Goal: Task Accomplishment & Management: Manage account settings

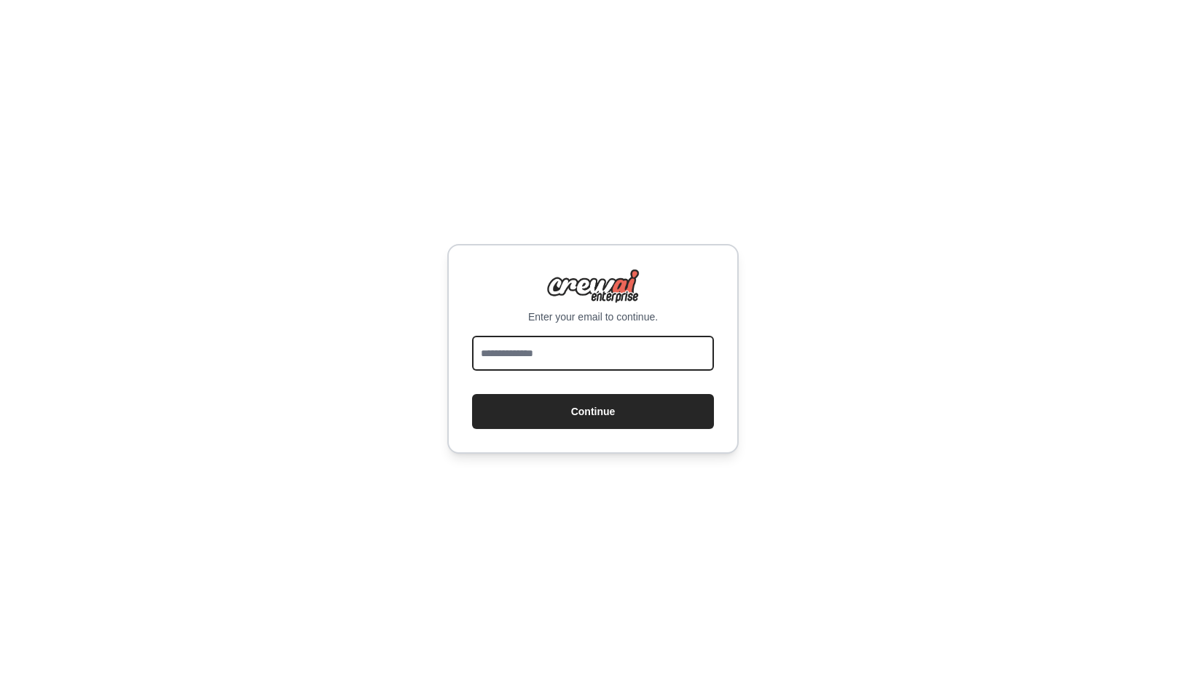
type input "**********"
click at [599, 392] on form "**********" at bounding box center [593, 382] width 242 height 93
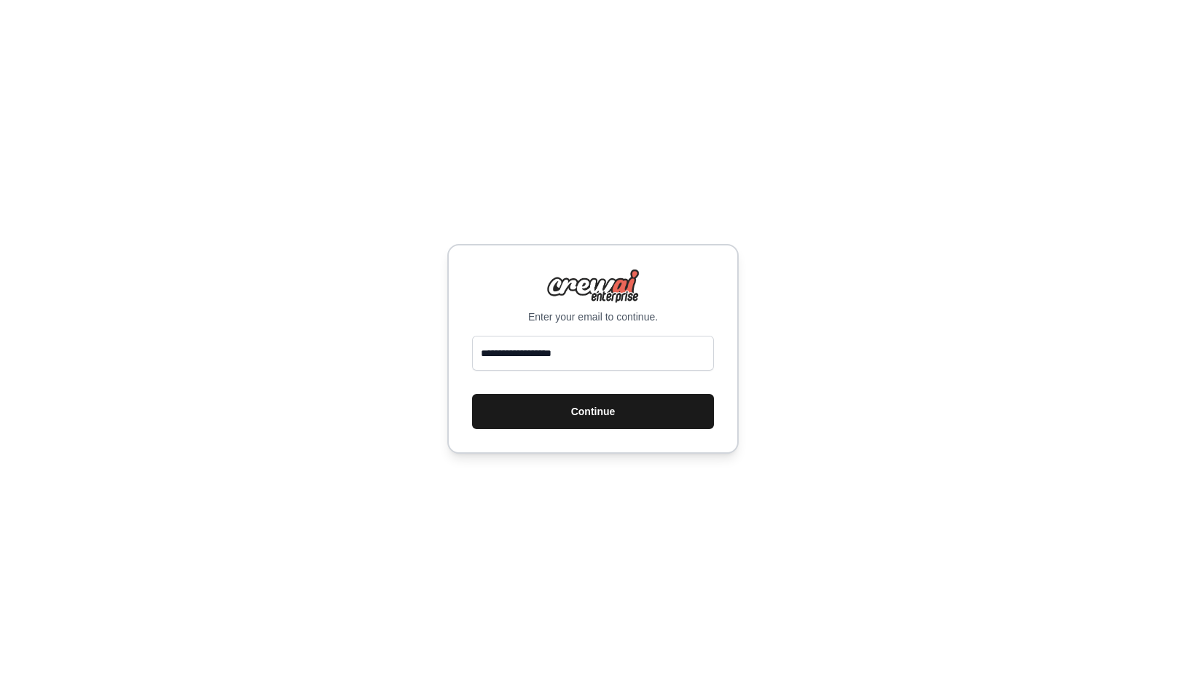
click at [599, 401] on button "Continue" at bounding box center [593, 411] width 242 height 35
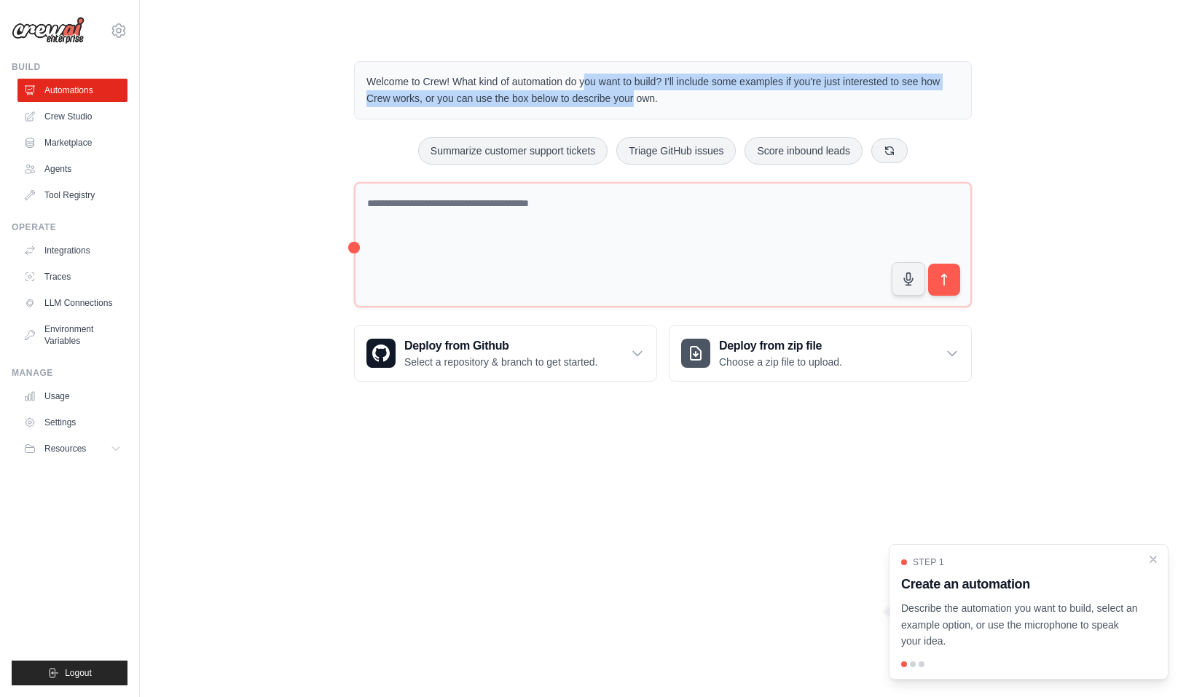
drag, startPoint x: 511, startPoint y: 79, endPoint x: 565, endPoint y: 91, distance: 55.9
click at [565, 91] on p "Welcome to Crew! What kind of automation do you want to build? I'll include som…" at bounding box center [662, 91] width 593 height 34
click at [565, 92] on p "Welcome to Crew! What kind of automation do you want to build? I'll include som…" at bounding box center [662, 91] width 593 height 34
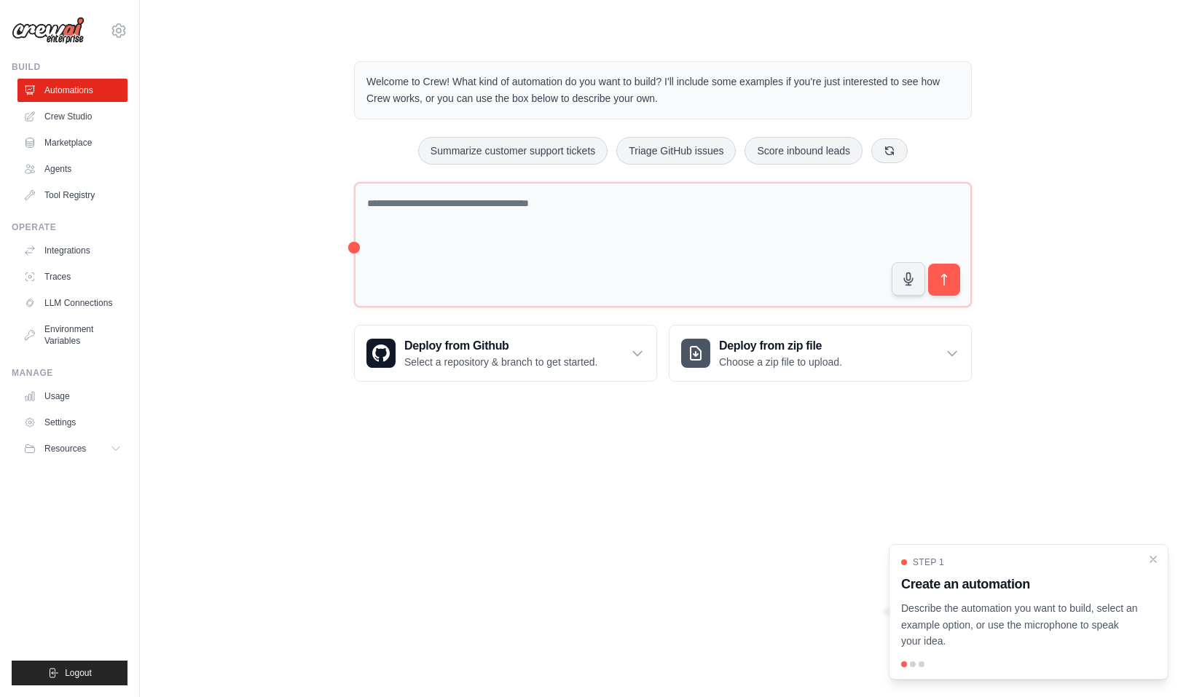
drag, startPoint x: 493, startPoint y: 83, endPoint x: 618, endPoint y: 107, distance: 126.9
click at [618, 107] on div "Welcome to Crew! What kind of automation do you want to build? I'll include som…" at bounding box center [663, 90] width 618 height 58
click at [664, 93] on p "Welcome to Crew! What kind of automation do you want to build? I'll include som…" at bounding box center [662, 91] width 593 height 34
drag, startPoint x: 664, startPoint y: 93, endPoint x: 349, endPoint y: 75, distance: 316.0
click at [349, 75] on div "Welcome to Crew! What kind of automation do you want to build? I'll include som…" at bounding box center [663, 221] width 653 height 367
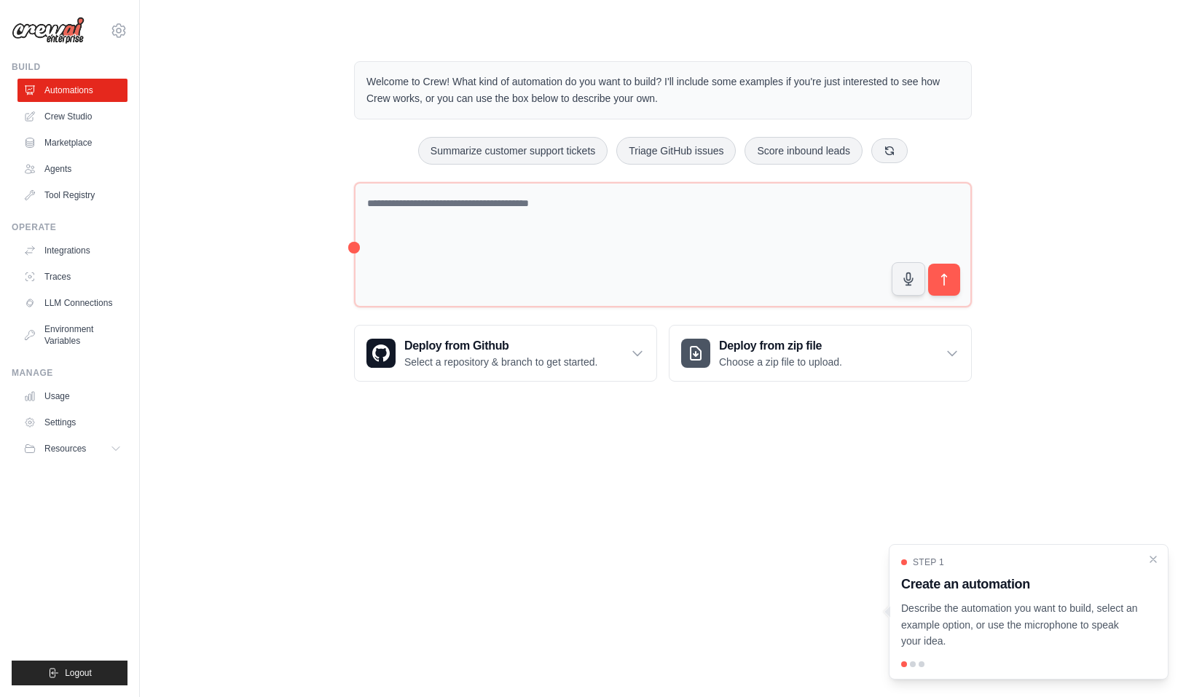
click at [435, 542] on body "[EMAIL_ADDRESS][DOMAIN_NAME] Settings Build Automations Crew Studio" at bounding box center [593, 348] width 1186 height 697
click at [913, 665] on div at bounding box center [913, 665] width 6 height 6
click at [1151, 561] on icon "Close walkthrough" at bounding box center [1153, 558] width 13 height 13
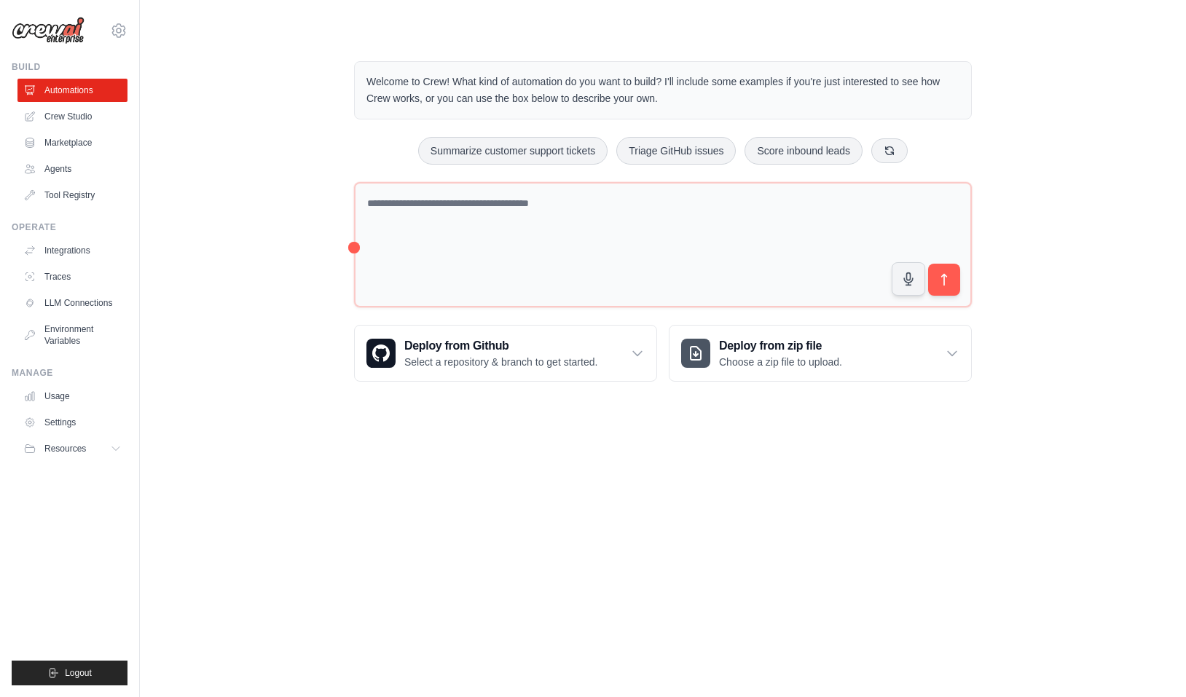
click at [1062, 562] on body "[EMAIL_ADDRESS][DOMAIN_NAME] Settings Build Automations Crew Studio" at bounding box center [593, 348] width 1186 height 697
click at [74, 192] on link "Tool Registry" at bounding box center [74, 195] width 110 height 23
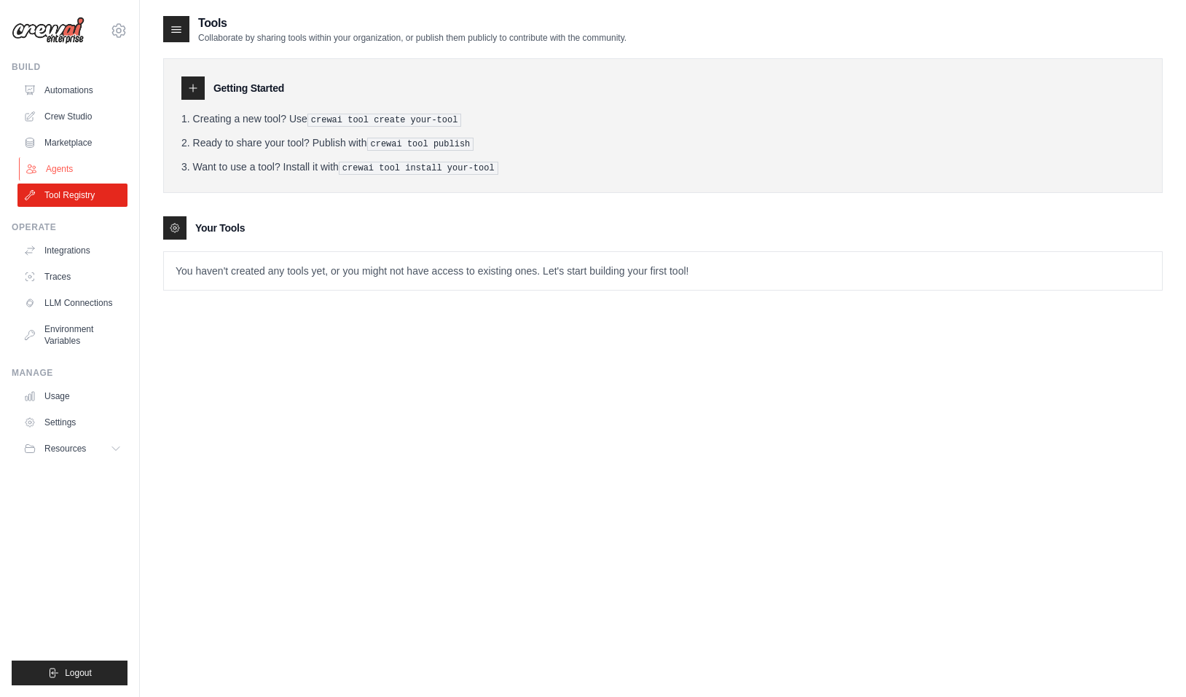
click at [71, 170] on link "Agents" at bounding box center [74, 168] width 110 height 23
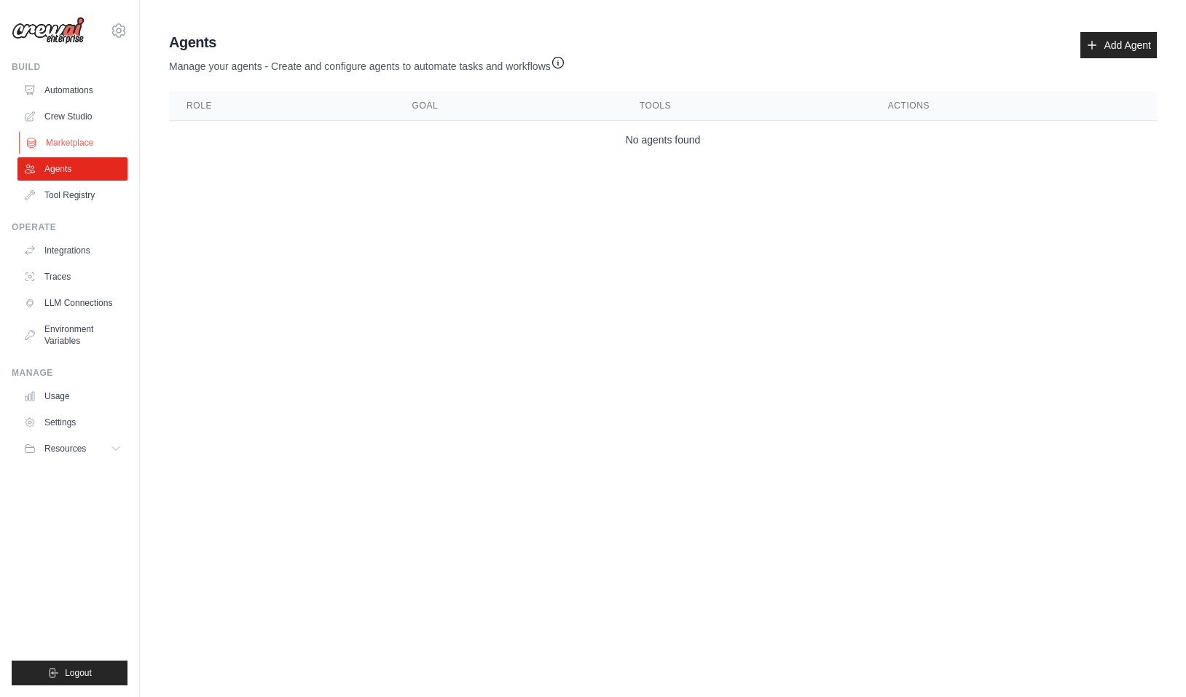
click at [71, 152] on link "Marketplace" at bounding box center [74, 142] width 110 height 23
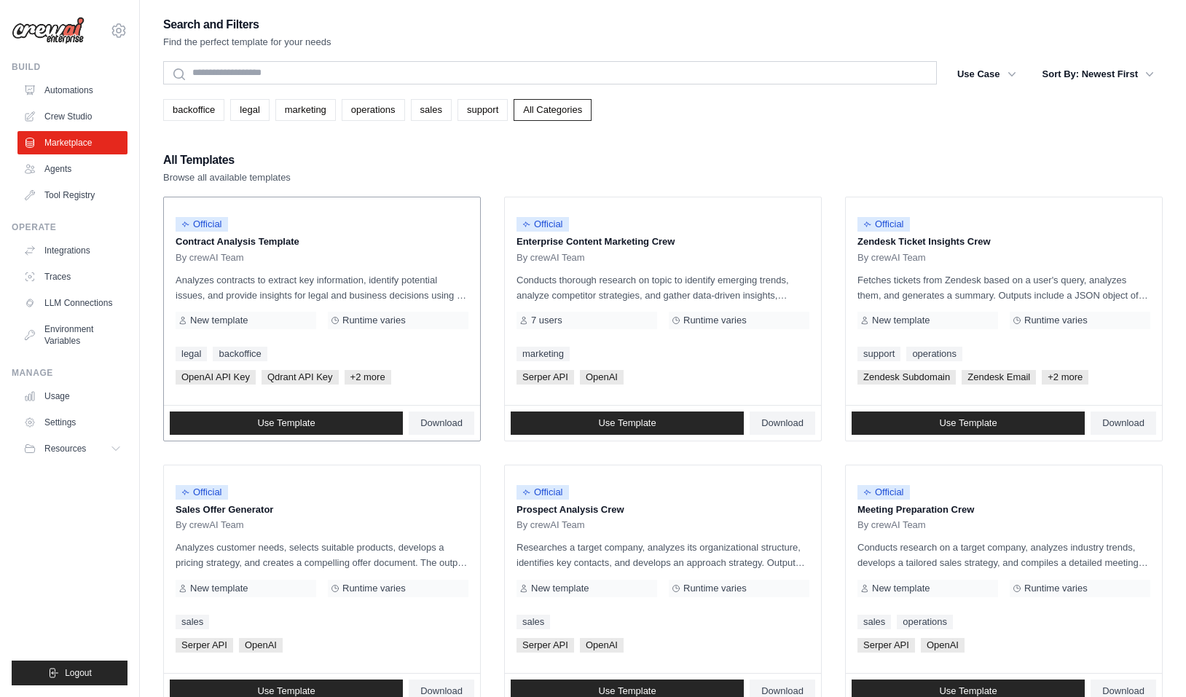
drag, startPoint x: 184, startPoint y: 243, endPoint x: 259, endPoint y: 243, distance: 75.8
click at [259, 243] on p "Contract Analysis Template" at bounding box center [322, 242] width 293 height 15
click at [302, 105] on link "marketing" at bounding box center [305, 110] width 60 height 22
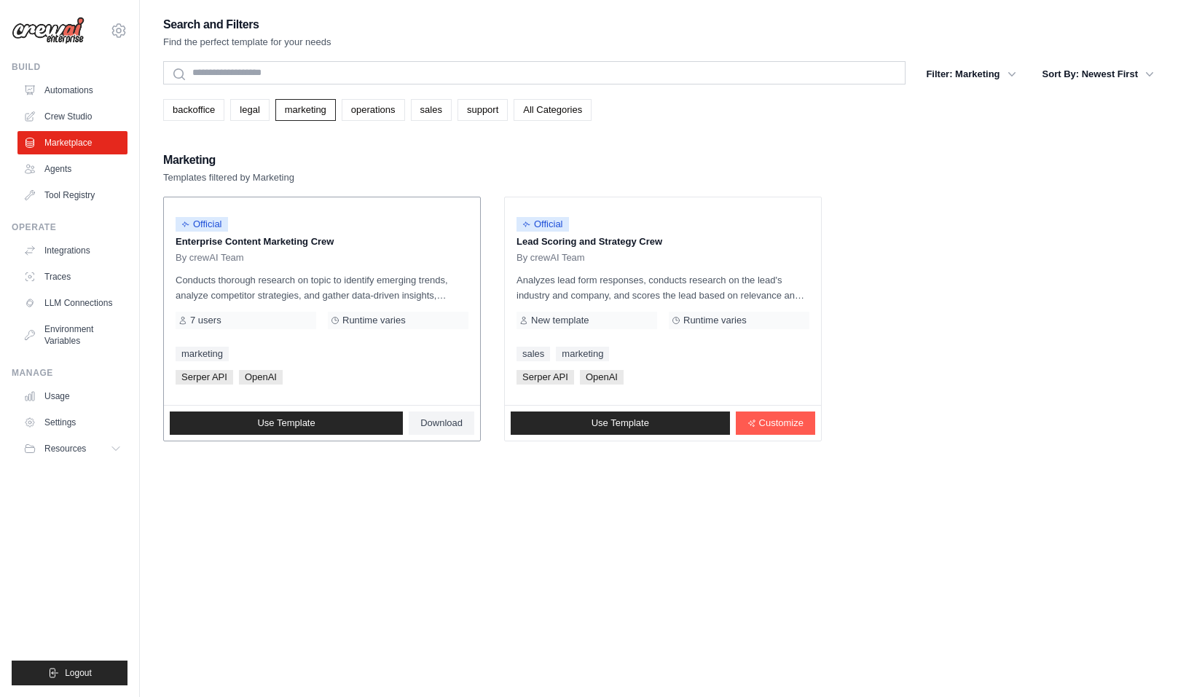
click at [344, 345] on div "Official Enterprise Content Marketing Crew By crewAI Team Conducts thorough res…" at bounding box center [322, 301] width 316 height 208
click at [327, 423] on link "Use Template" at bounding box center [286, 423] width 233 height 23
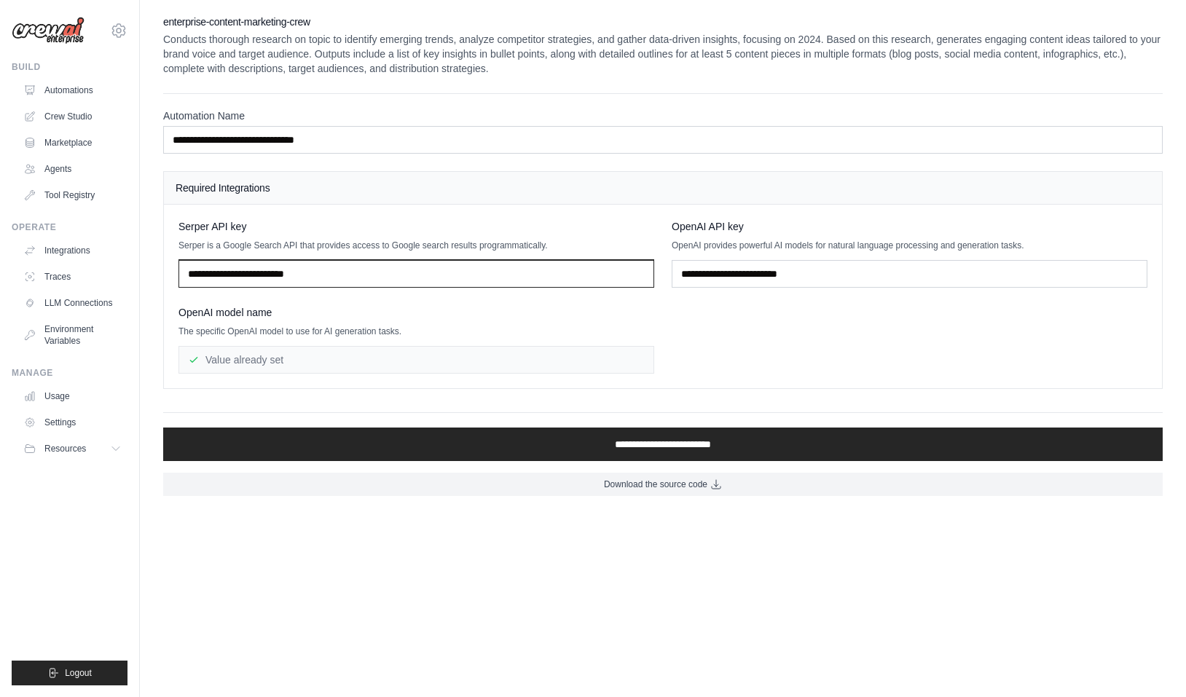
click at [270, 267] on input "text" at bounding box center [417, 274] width 476 height 28
drag, startPoint x: 180, startPoint y: 225, endPoint x: 244, endPoint y: 225, distance: 64.1
click at [244, 225] on span "Serper API key" at bounding box center [213, 226] width 68 height 15
drag, startPoint x: 189, startPoint y: 243, endPoint x: 268, endPoint y: 243, distance: 79.4
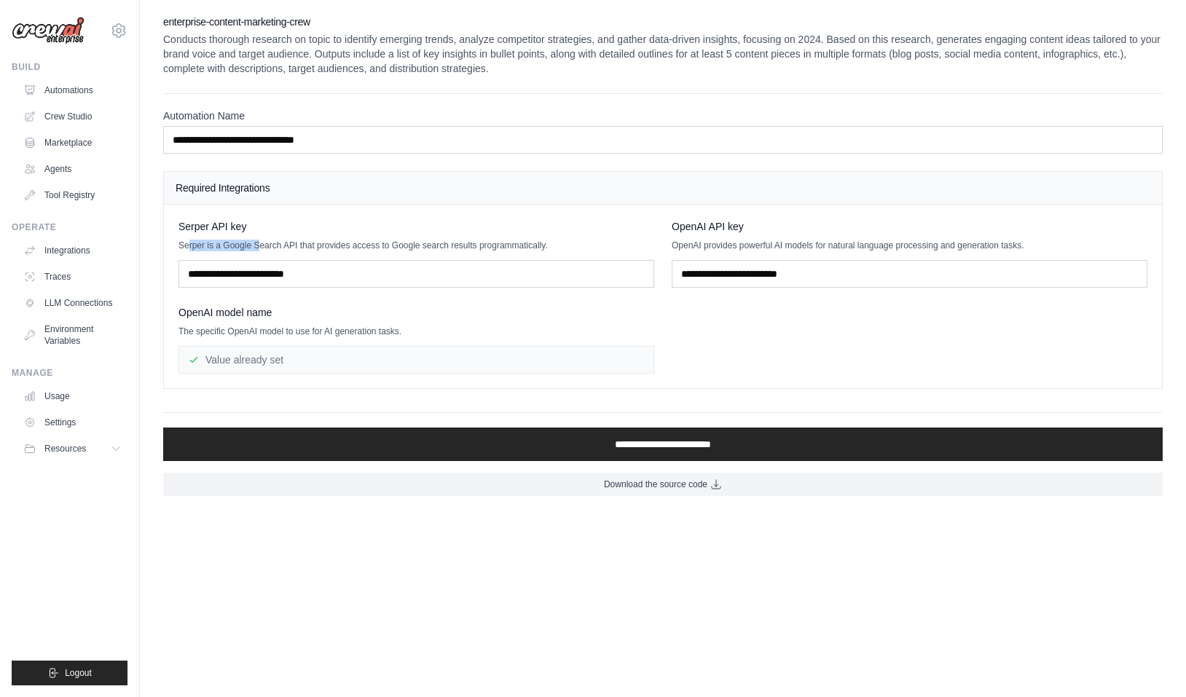
click at [267, 243] on p "Serper is a Google Search API that provides access to Google search results pro…" at bounding box center [417, 246] width 476 height 12
click at [268, 243] on p "Serper is a Google Search API that provides access to Google search results pro…" at bounding box center [417, 246] width 476 height 12
drag, startPoint x: 297, startPoint y: 246, endPoint x: 236, endPoint y: 243, distance: 60.6
click at [236, 243] on p "Serper is a Google Search API that provides access to Google search results pro…" at bounding box center [417, 246] width 476 height 12
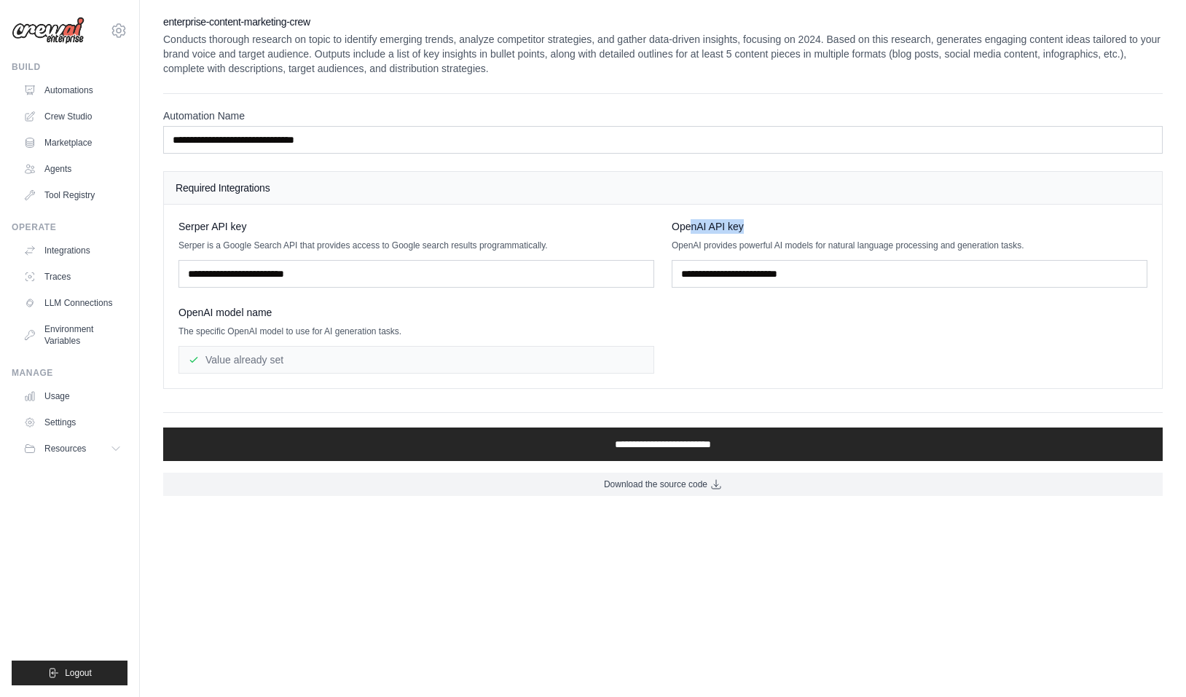
drag, startPoint x: 693, startPoint y: 229, endPoint x: 775, endPoint y: 229, distance: 82.3
click at [775, 229] on div "OpenAI API key" at bounding box center [910, 226] width 476 height 15
drag, startPoint x: 197, startPoint y: 310, endPoint x: 326, endPoint y: 310, distance: 129.0
click at [317, 310] on div "OpenAI model name" at bounding box center [417, 312] width 476 height 15
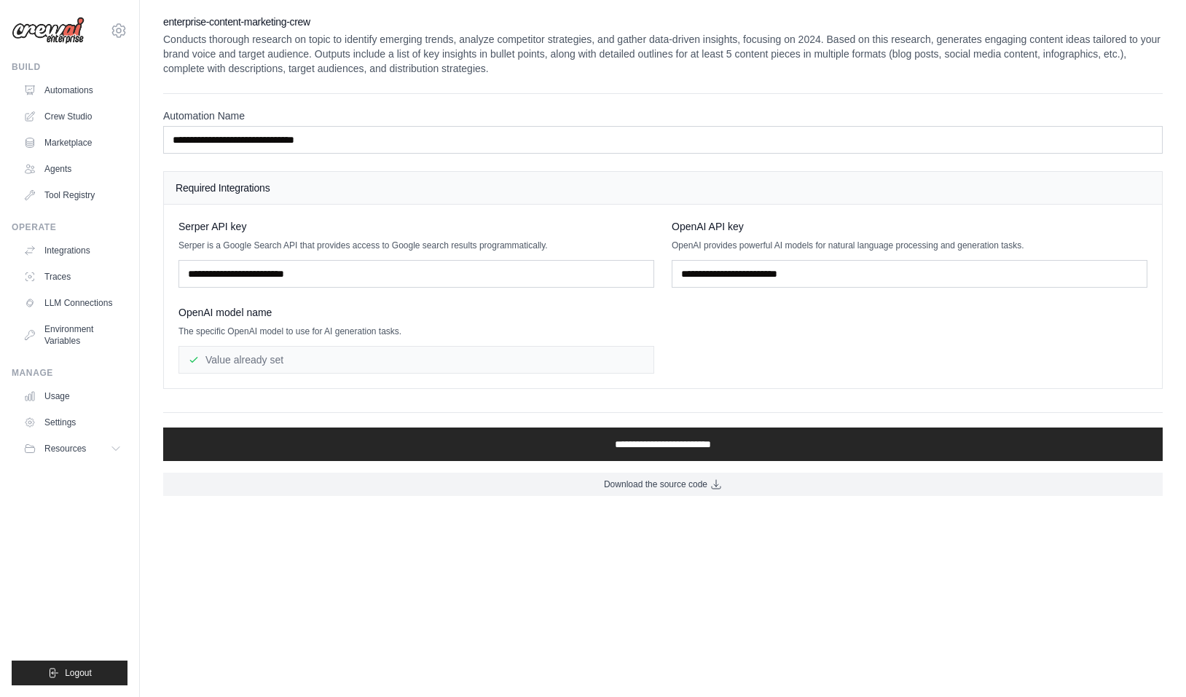
click at [305, 372] on div "Value already set" at bounding box center [417, 360] width 476 height 28
click at [307, 350] on div "Value already set" at bounding box center [417, 360] width 476 height 28
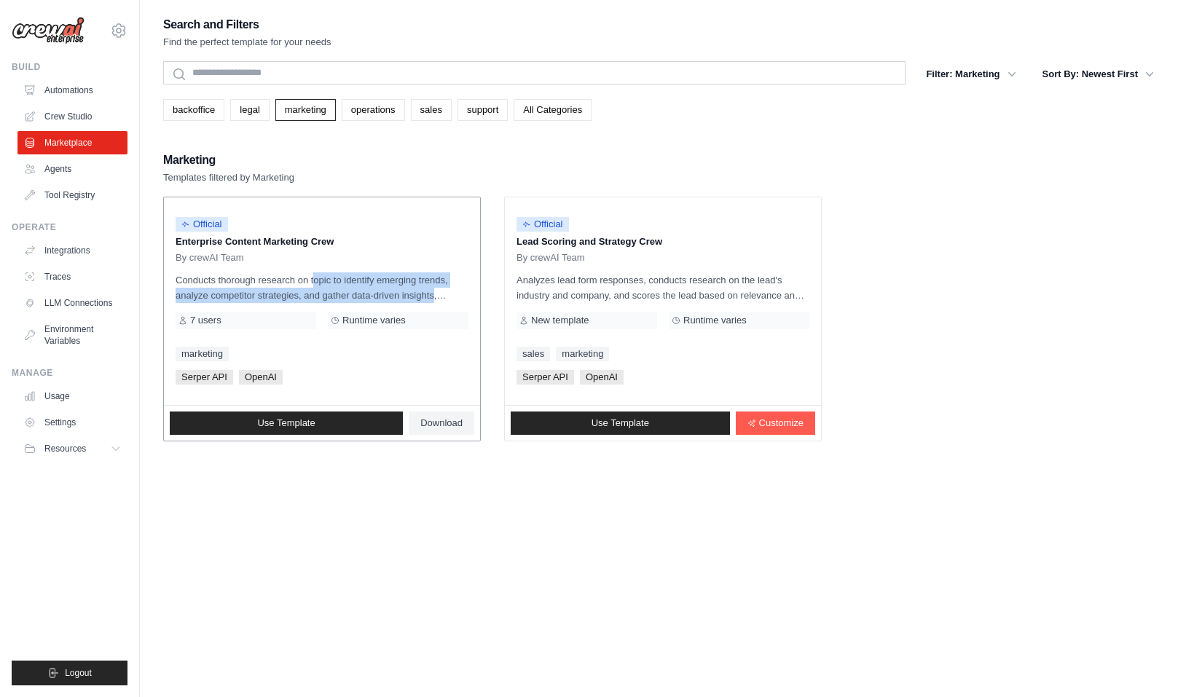
drag, startPoint x: 275, startPoint y: 278, endPoint x: 411, endPoint y: 298, distance: 136.9
click at [409, 295] on p "Conducts thorough research on topic to identify emerging trends, analyze compet…" at bounding box center [322, 288] width 293 height 31
click at [411, 298] on p "Conducts thorough research on topic to identify emerging trends, analyze compet…" at bounding box center [322, 288] width 293 height 31
click at [212, 275] on p "Conducts thorough research on topic to identify emerging trends, analyze compet…" at bounding box center [322, 288] width 293 height 31
click at [388, 111] on link "operations" at bounding box center [373, 110] width 63 height 22
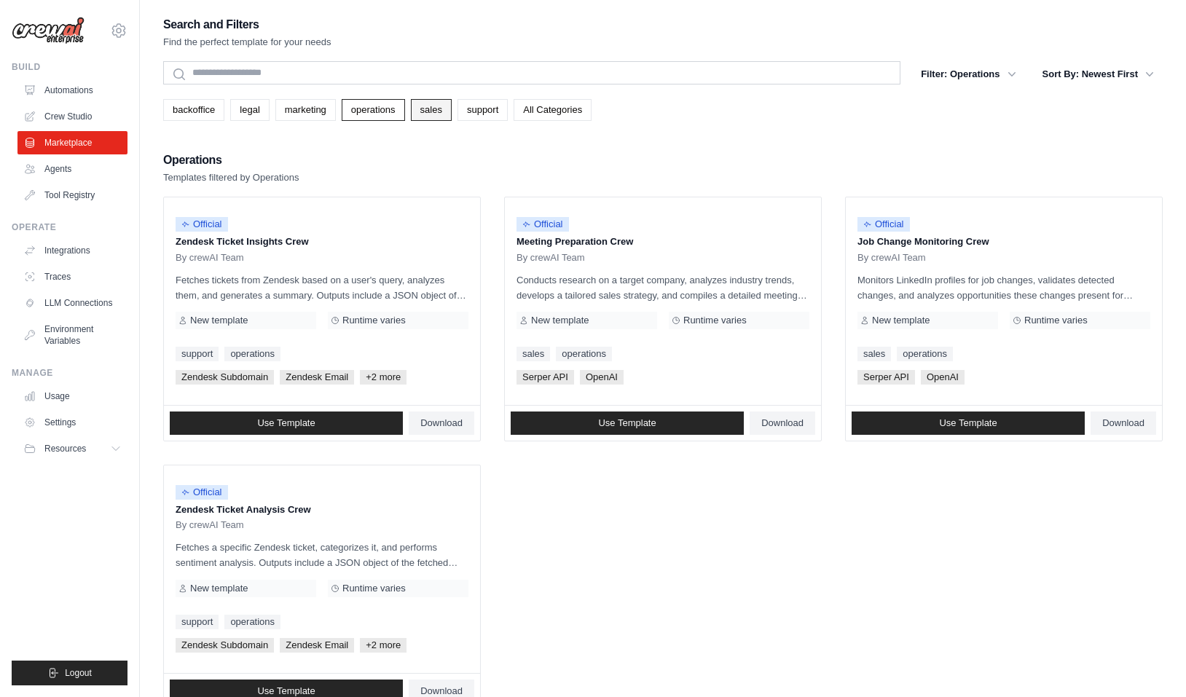
click at [428, 113] on link "sales" at bounding box center [431, 110] width 41 height 22
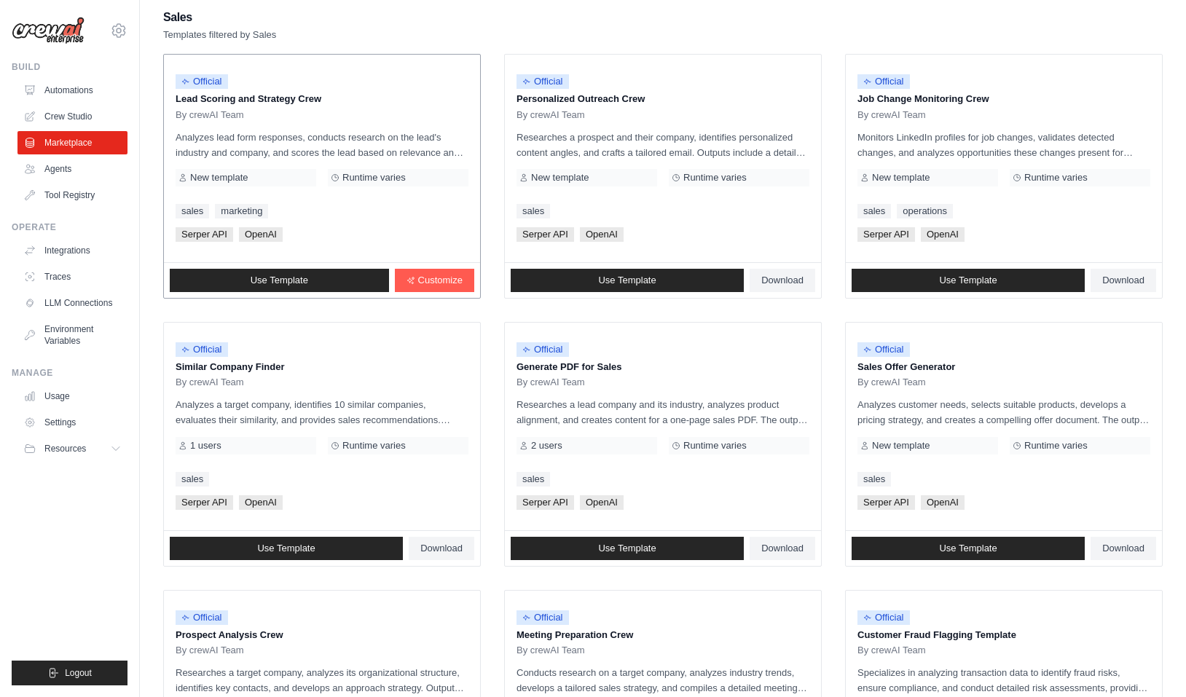
scroll to position [144, 0]
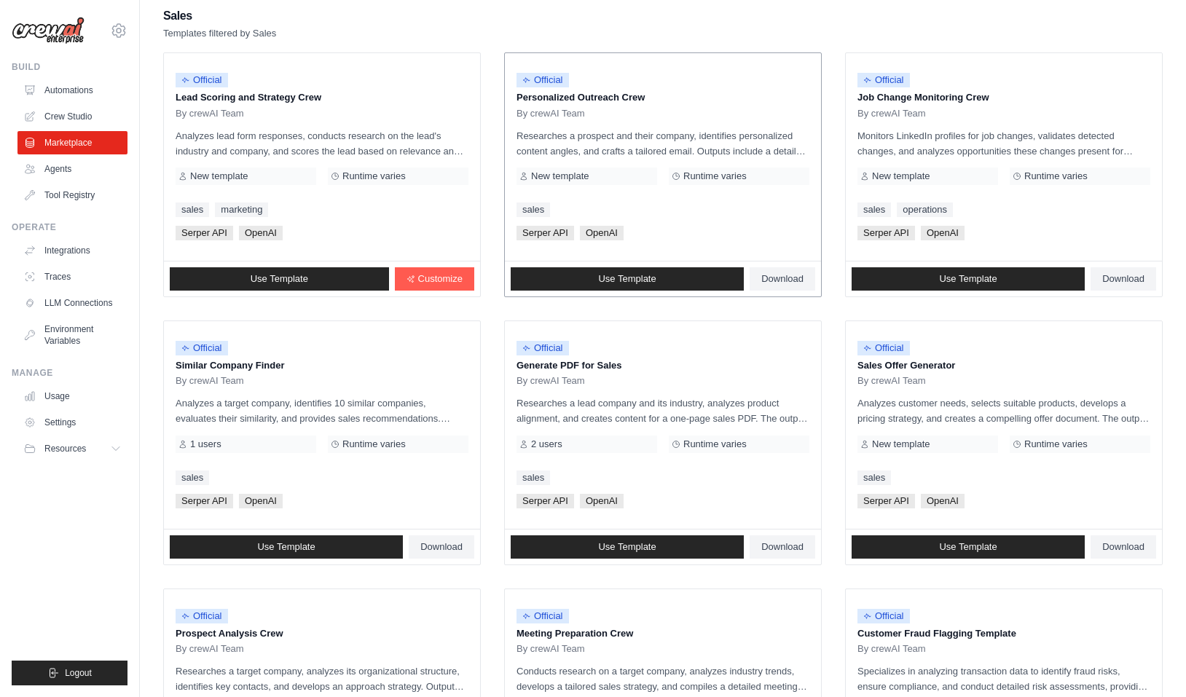
click at [689, 170] on span "Runtime varies" at bounding box center [714, 176] width 63 height 12
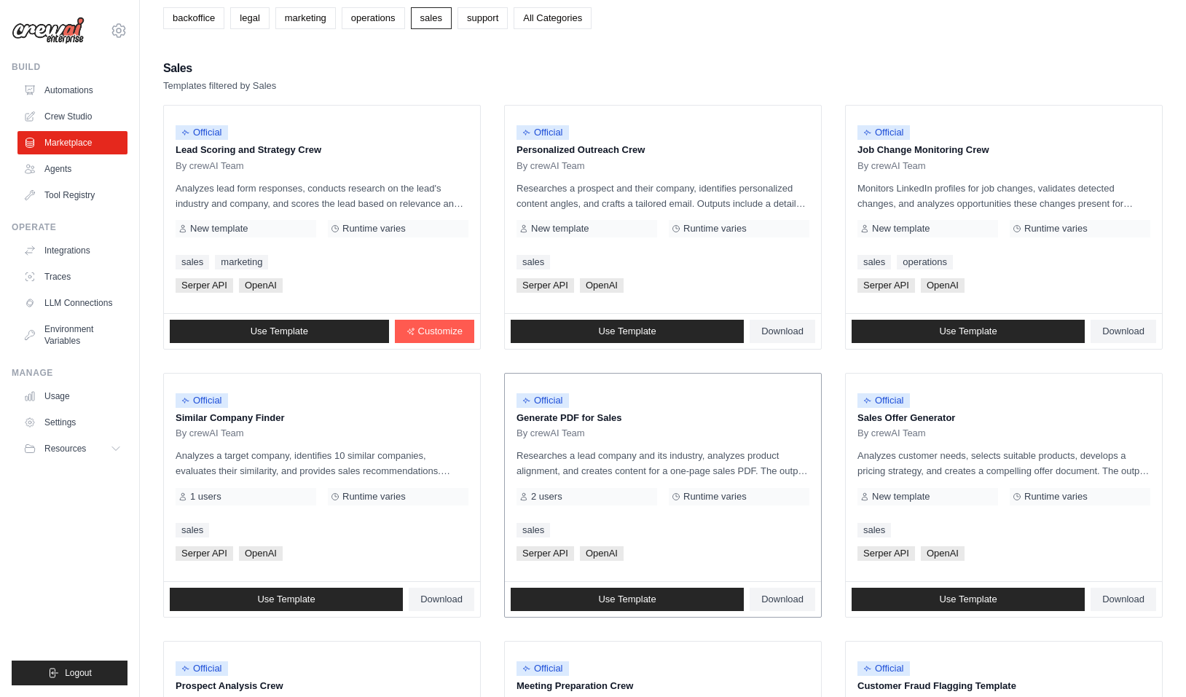
scroll to position [90, 0]
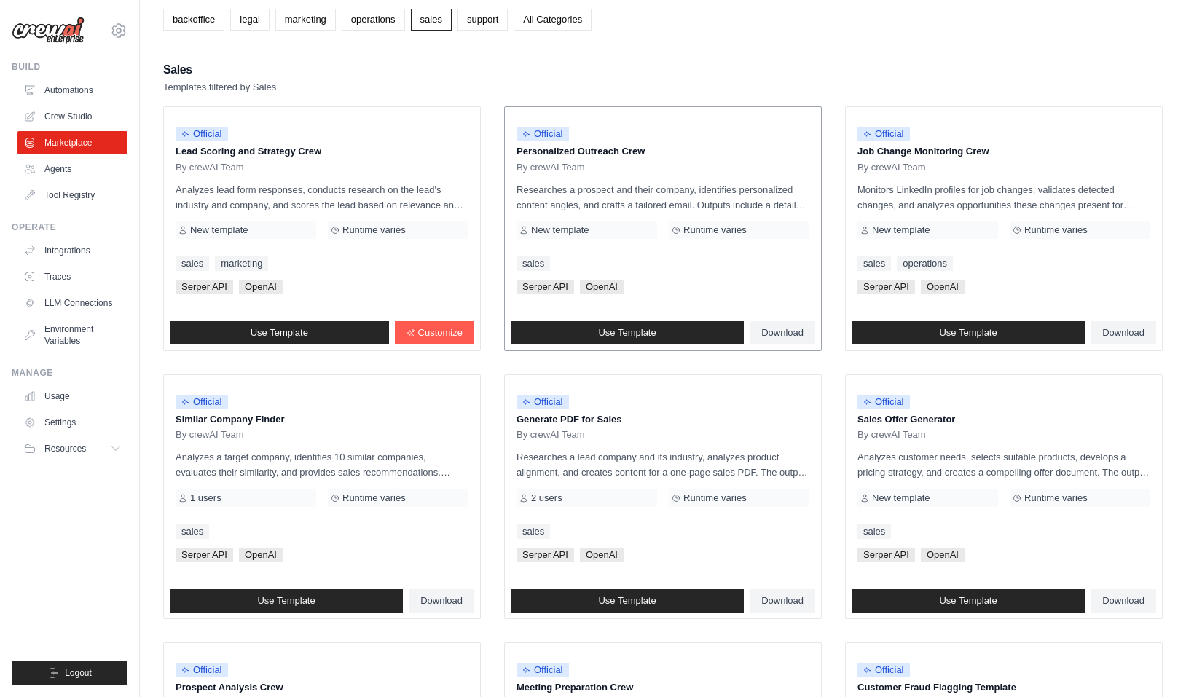
click at [656, 320] on div "Use Template Download" at bounding box center [663, 332] width 316 height 35
click at [549, 285] on span "Serper API" at bounding box center [546, 287] width 58 height 15
drag, startPoint x: 529, startPoint y: 281, endPoint x: 575, endPoint y: 281, distance: 45.9
click at [573, 281] on span "Serper API" at bounding box center [546, 287] width 58 height 15
click at [569, 283] on span "Serper API" at bounding box center [546, 287] width 58 height 15
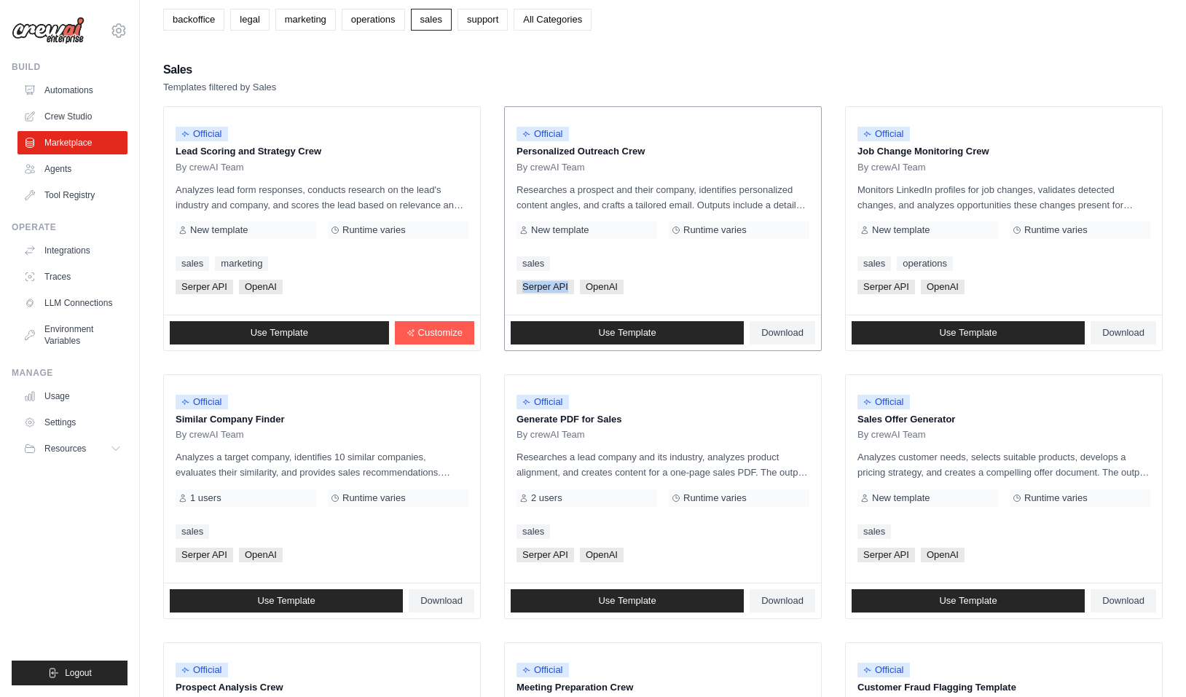
drag, startPoint x: 522, startPoint y: 285, endPoint x: 571, endPoint y: 286, distance: 48.1
click at [571, 286] on span "Serper API" at bounding box center [546, 287] width 58 height 15
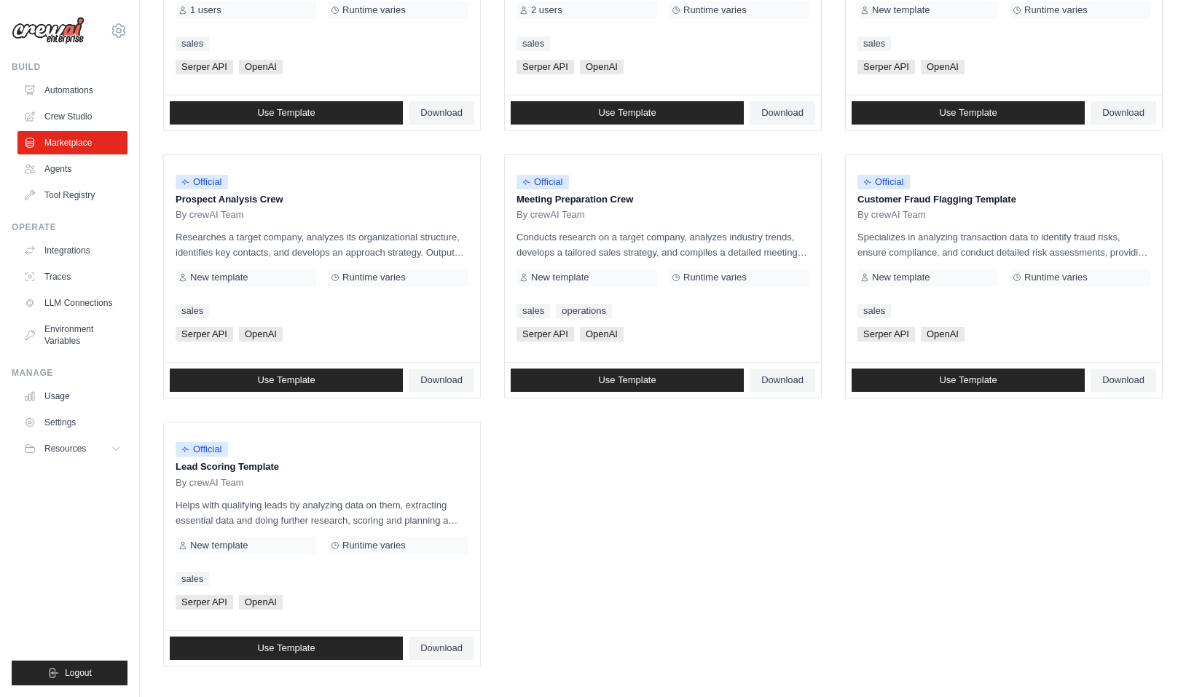
scroll to position [578, 0]
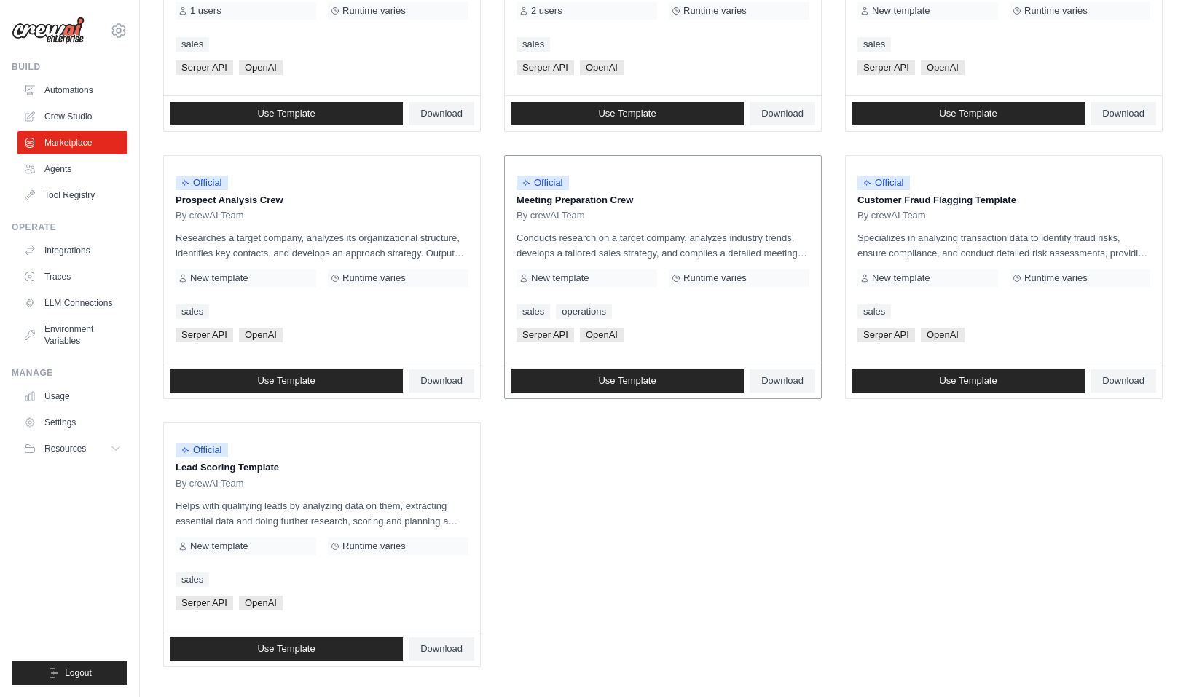
copy span "Serper API"
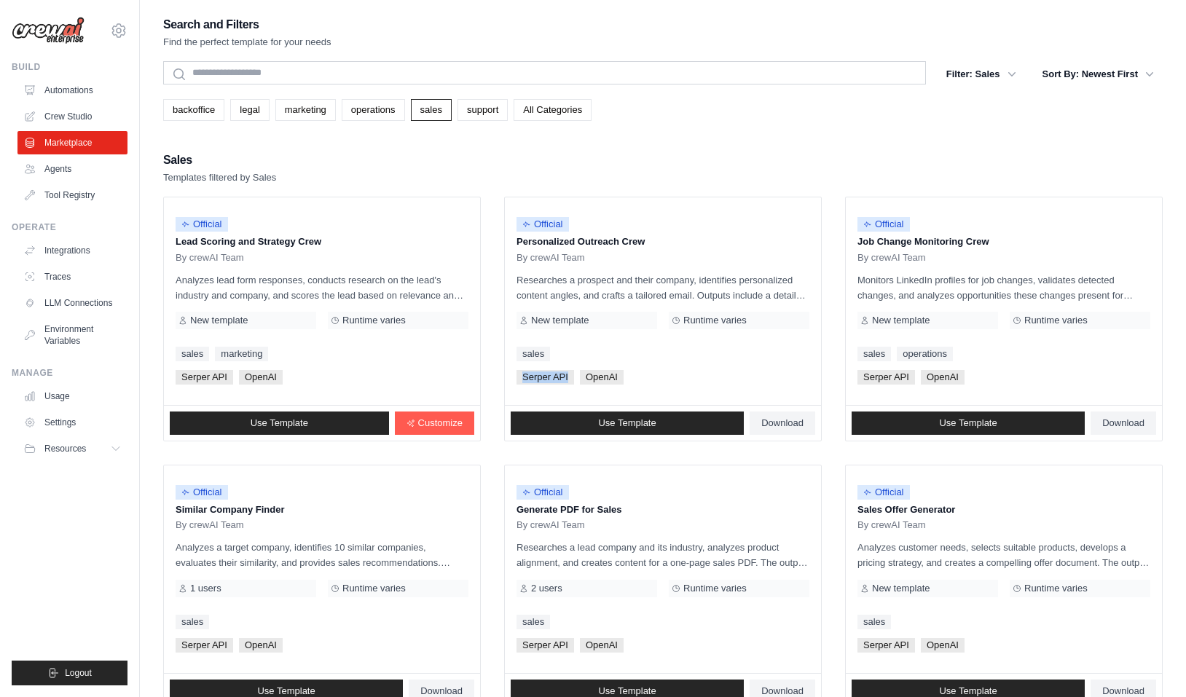
scroll to position [0, 0]
click at [95, 181] on ul "Automations Crew Studio Marketplace Agents Tool Registry" at bounding box center [72, 143] width 110 height 128
click at [55, 163] on link "Agents" at bounding box center [74, 168] width 110 height 23
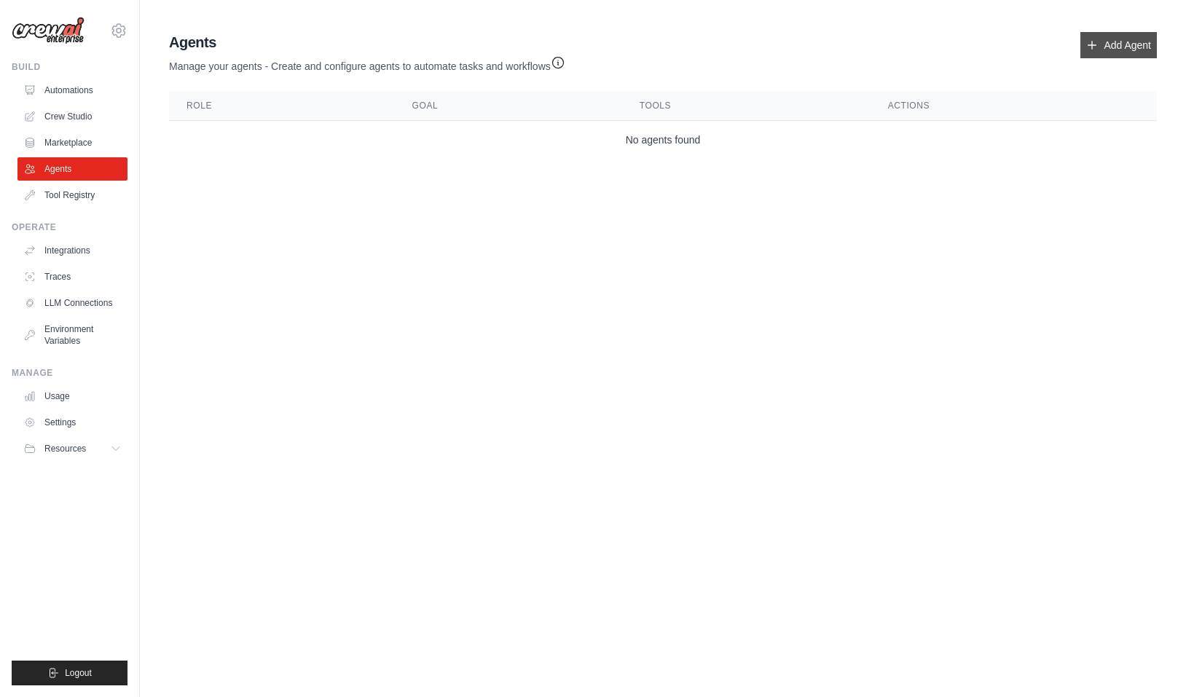
click at [1121, 42] on link "Add Agent" at bounding box center [1119, 45] width 77 height 26
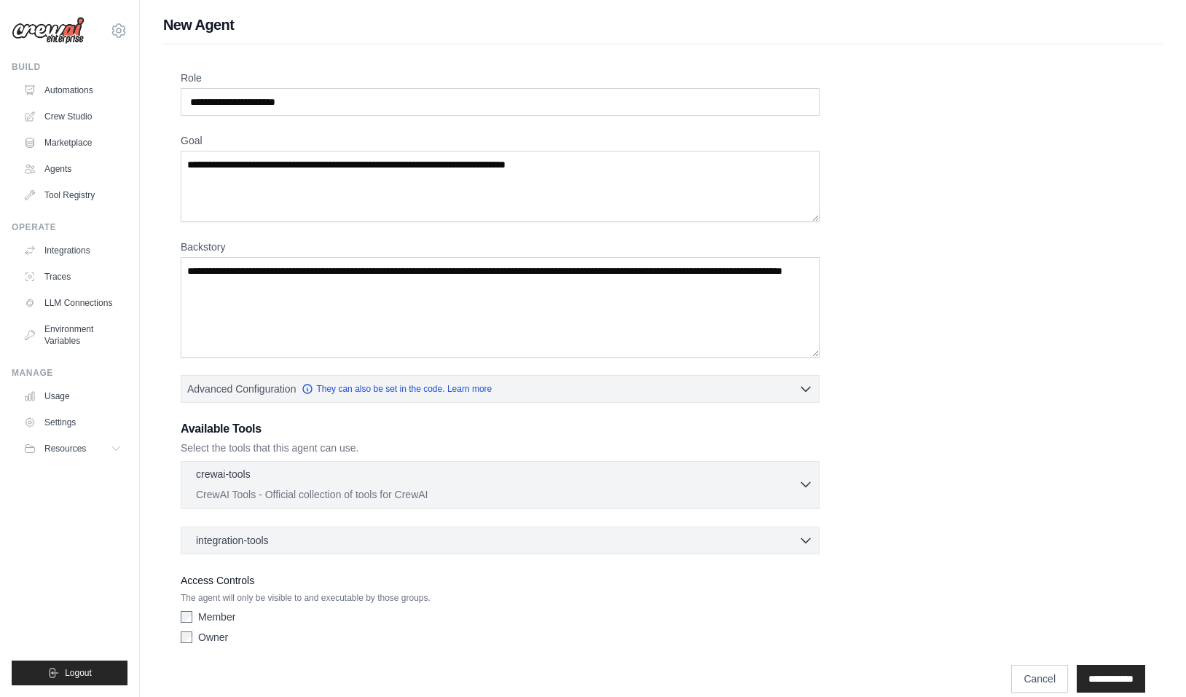
click at [290, 488] on p "CrewAI Tools - Official collection of tools for CrewAI" at bounding box center [497, 494] width 603 height 15
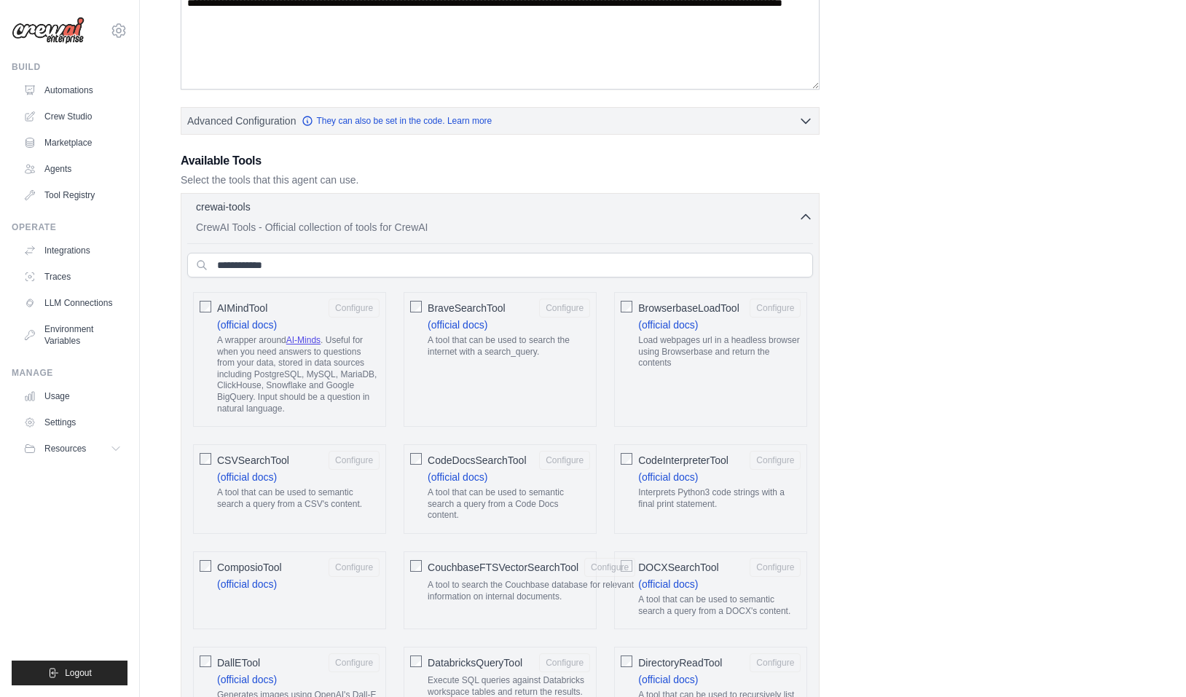
scroll to position [270, 0]
click at [807, 216] on icon "button" at bounding box center [806, 215] width 15 height 15
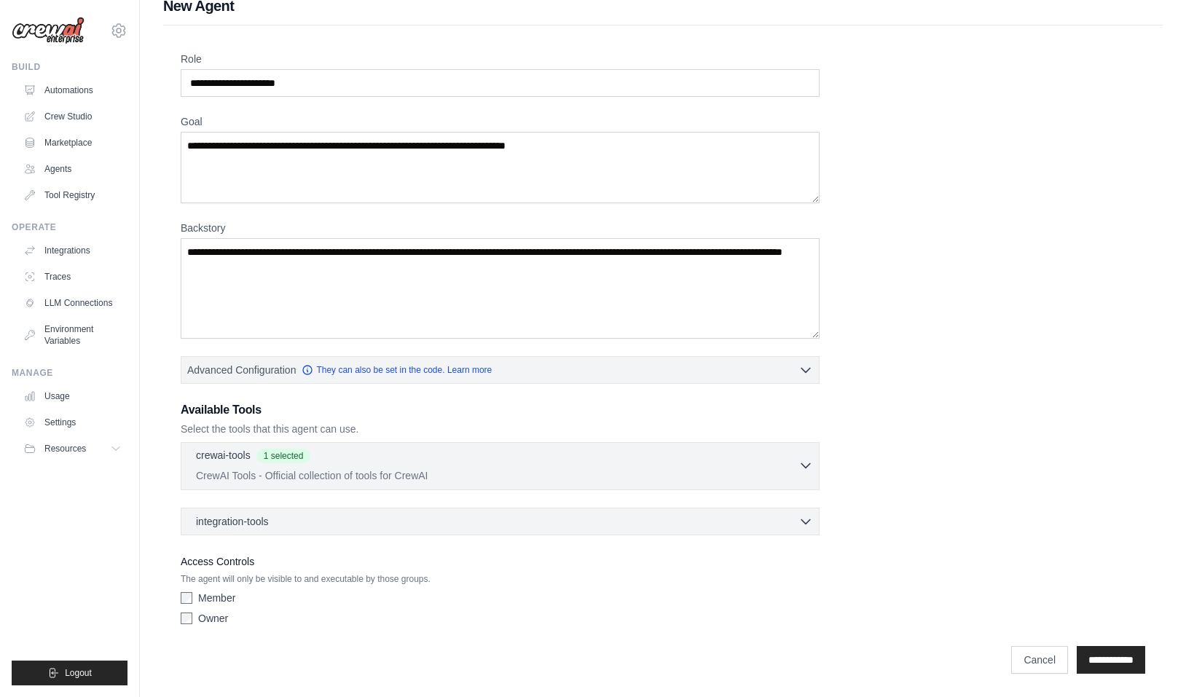
scroll to position [19, 0]
click at [329, 523] on div "integration-tools 0 selected" at bounding box center [504, 521] width 617 height 15
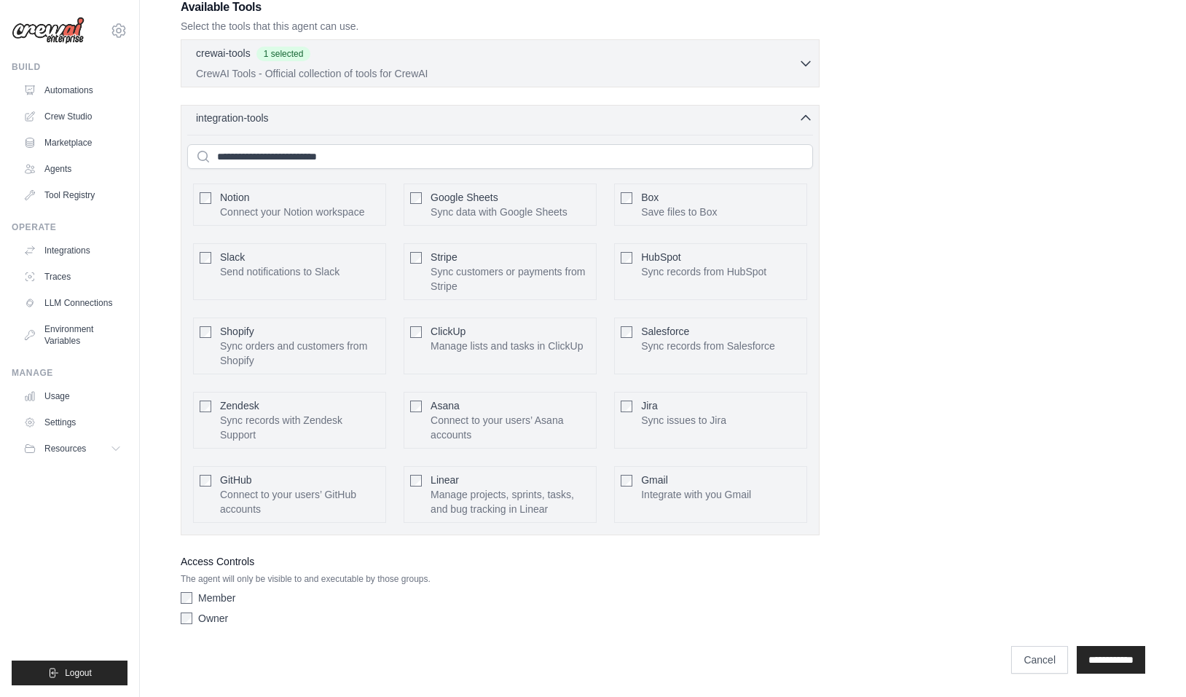
scroll to position [422, 0]
click at [476, 205] on p "Sync data with Google Sheets" at bounding box center [499, 212] width 137 height 15
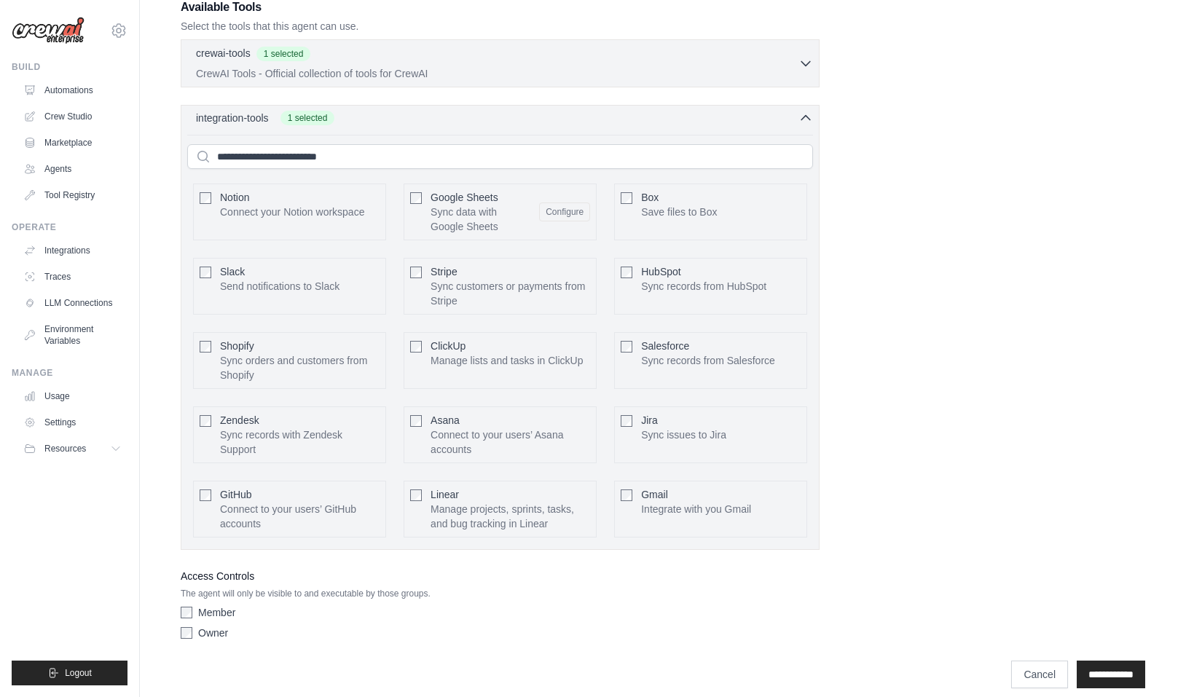
click at [811, 114] on icon "button" at bounding box center [806, 118] width 15 height 15
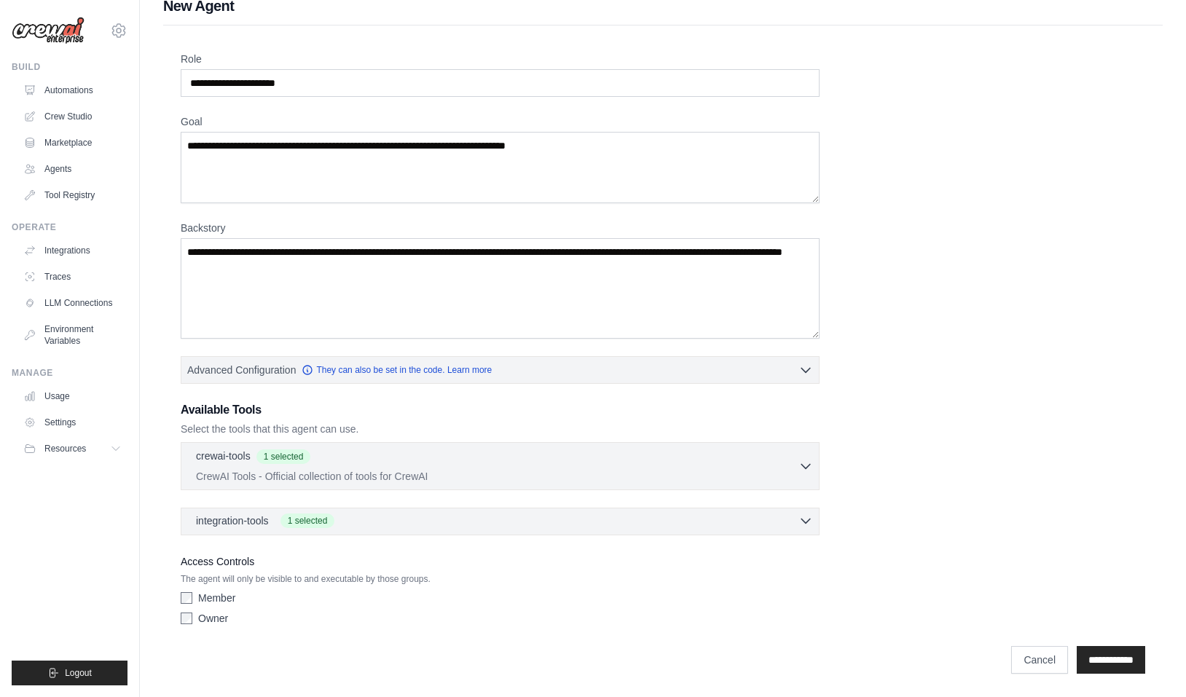
scroll to position [19, 0]
click at [213, 597] on label "Member" at bounding box center [216, 598] width 37 height 15
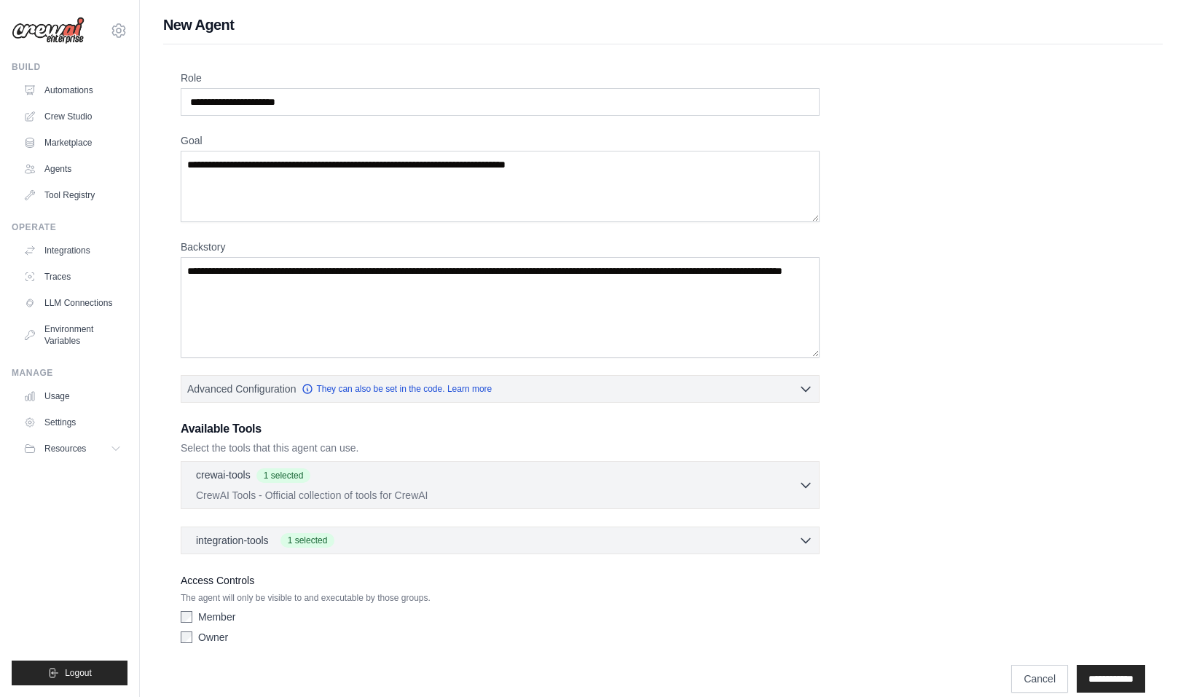
scroll to position [0, 0]
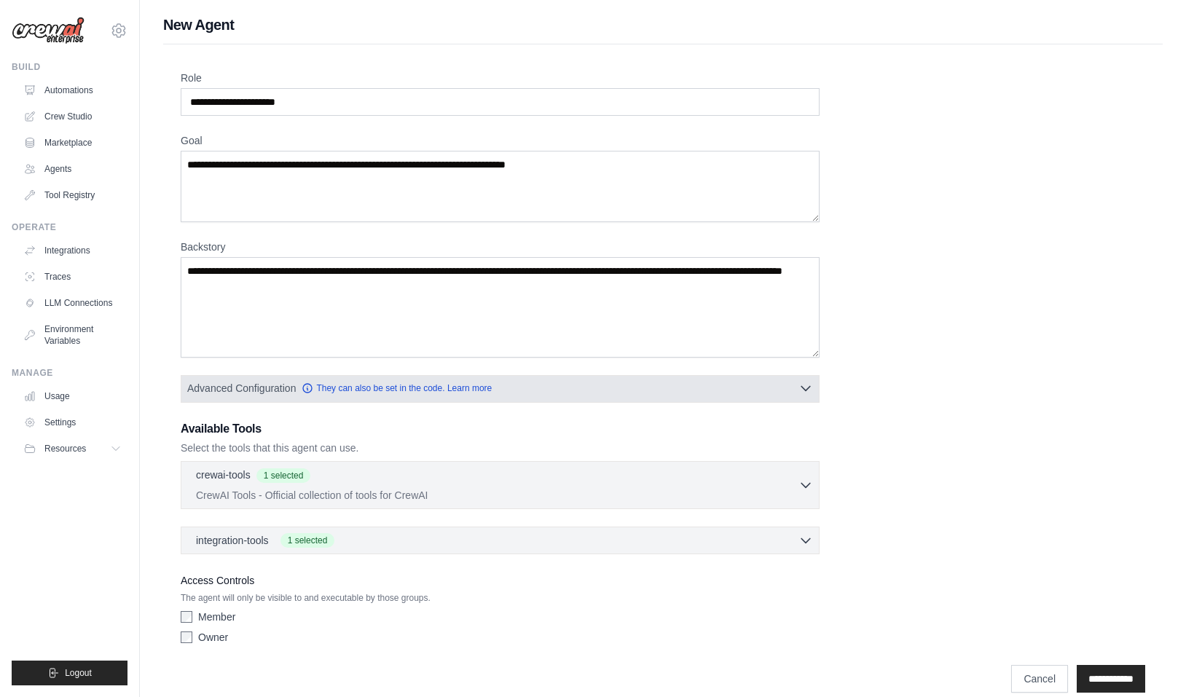
click at [817, 383] on button "Advanced Configuration They can also be set in the code. Learn more" at bounding box center [500, 388] width 638 height 26
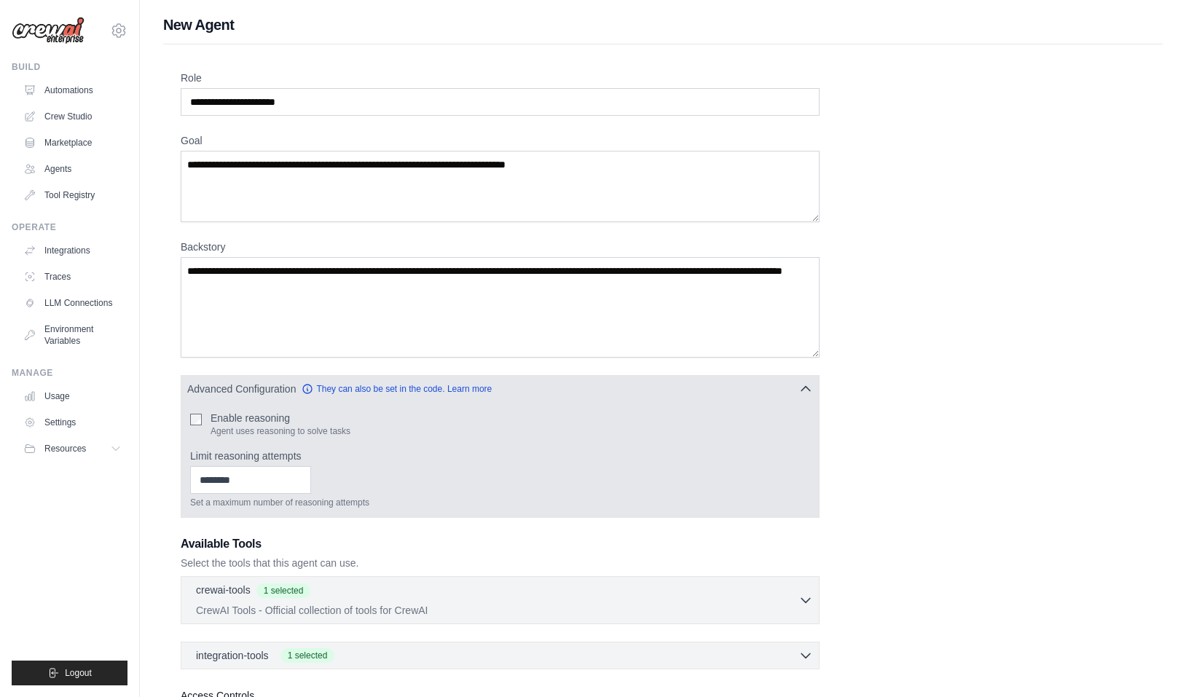
click at [278, 420] on label "Enable reasoning" at bounding box center [281, 418] width 140 height 15
click at [290, 485] on input "Limit reasoning attempts" at bounding box center [250, 480] width 121 height 28
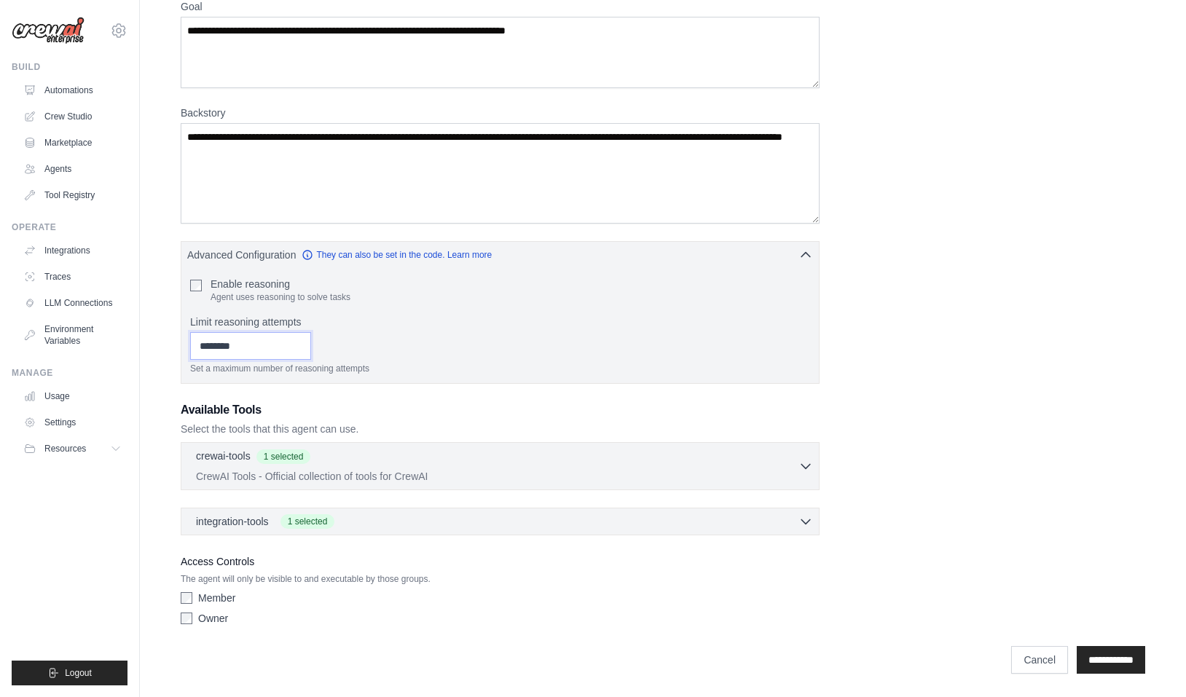
scroll to position [134, 0]
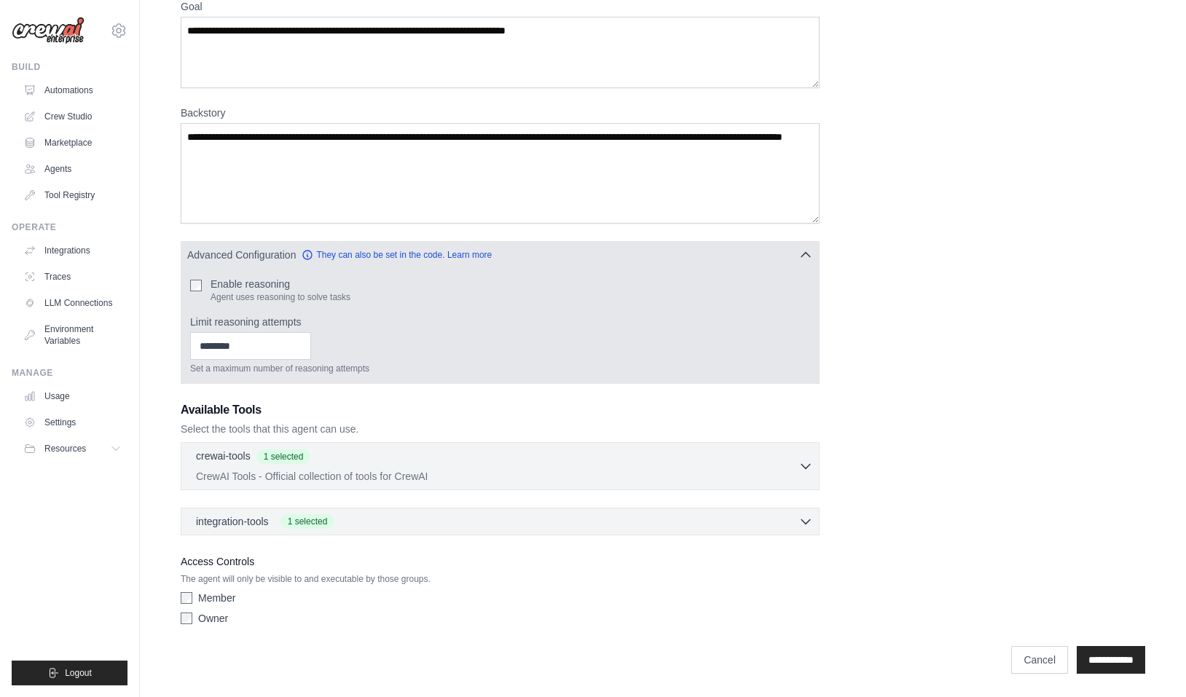
click at [259, 287] on label "Enable reasoning" at bounding box center [281, 284] width 140 height 15
click at [801, 256] on icon "button" at bounding box center [805, 254] width 9 height 4
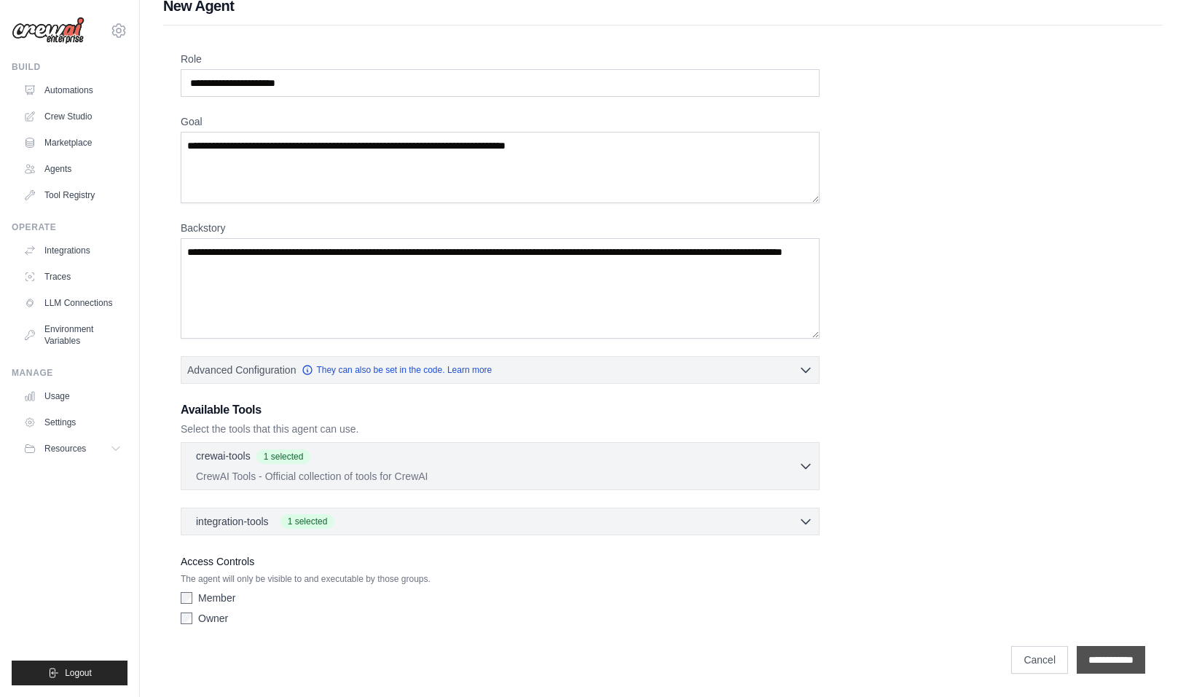
click at [1102, 654] on input "**********" at bounding box center [1111, 660] width 68 height 28
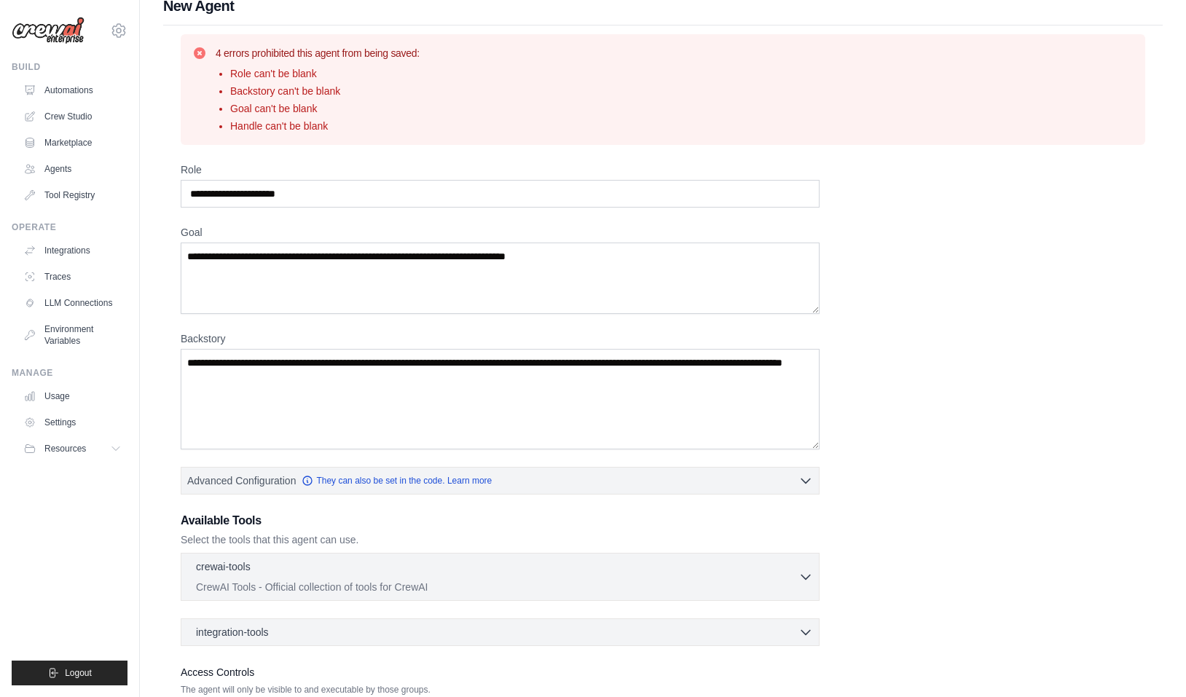
scroll to position [0, 0]
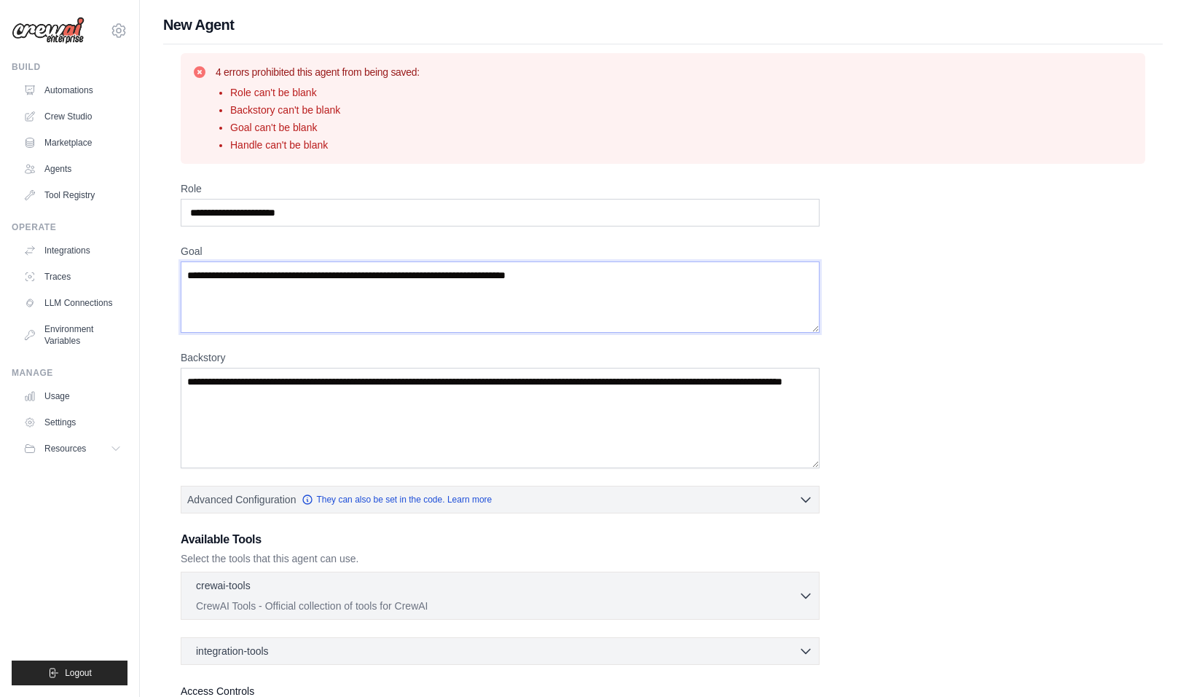
click at [438, 284] on textarea "Goal" at bounding box center [500, 297] width 639 height 71
click at [412, 198] on div "Role" at bounding box center [500, 203] width 639 height 45
click at [401, 213] on input "Role" at bounding box center [500, 213] width 639 height 28
drag, startPoint x: 401, startPoint y: 213, endPoint x: 176, endPoint y: 216, distance: 225.9
click at [176, 216] on div "4 errors prohibited this agent from being saved: Role can't be blank Backstory …" at bounding box center [663, 428] width 1000 height 768
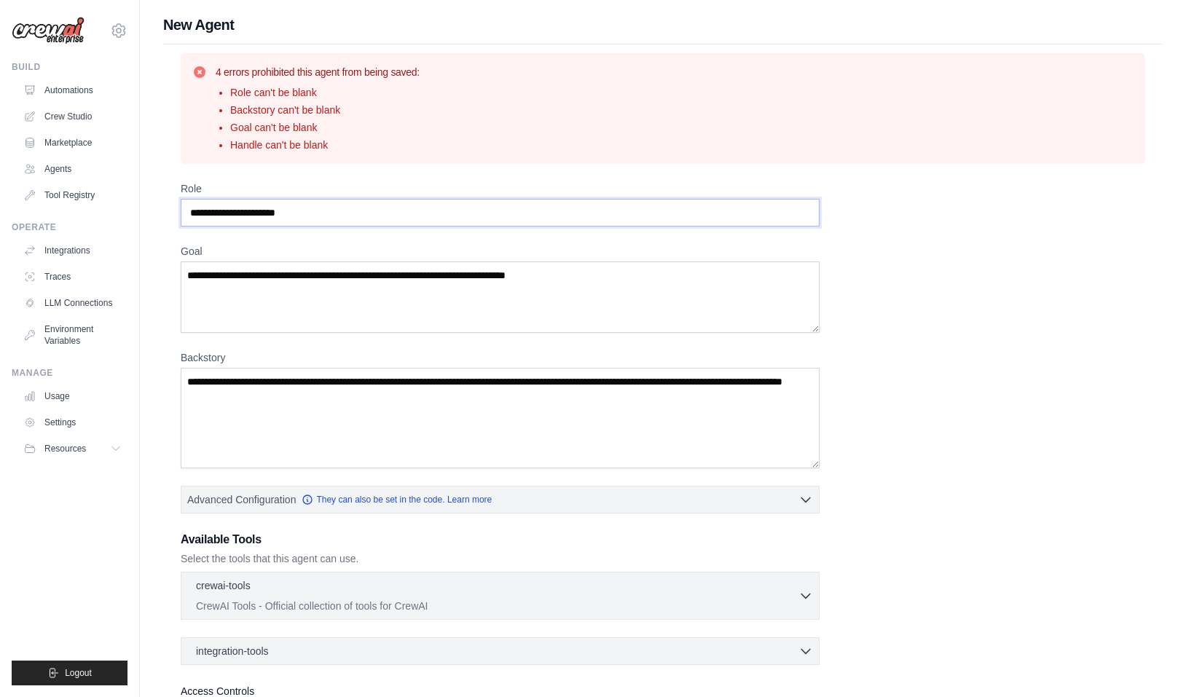
click at [216, 213] on input "Role" at bounding box center [500, 213] width 639 height 28
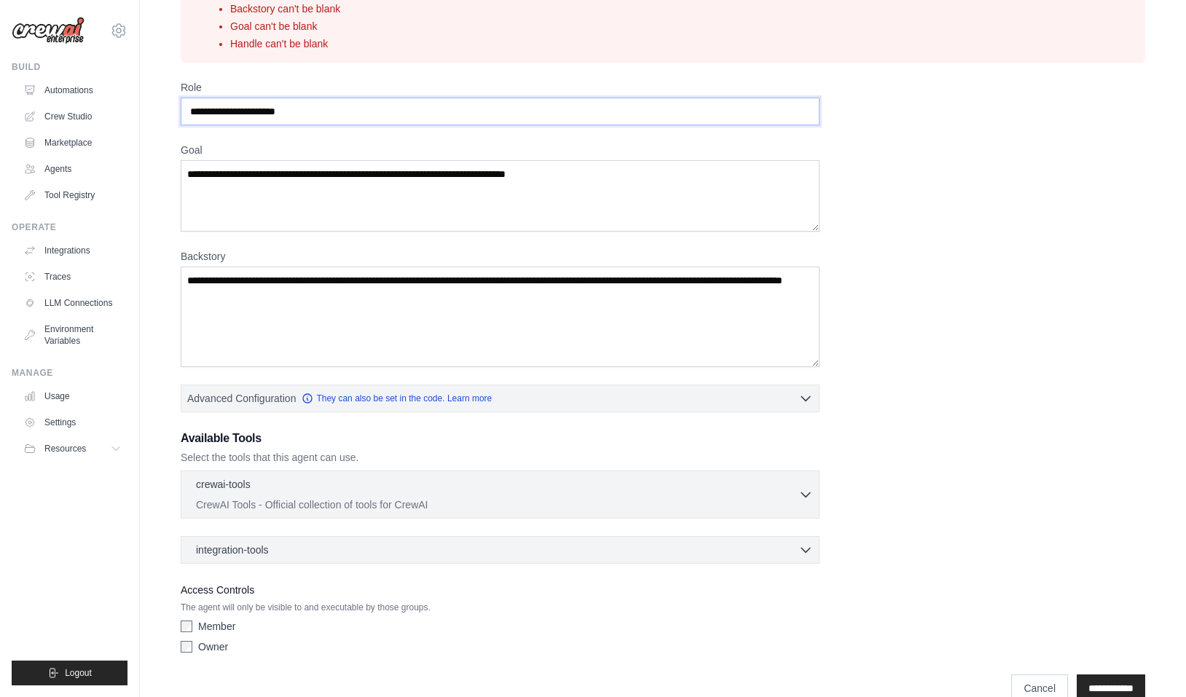
scroll to position [104, 0]
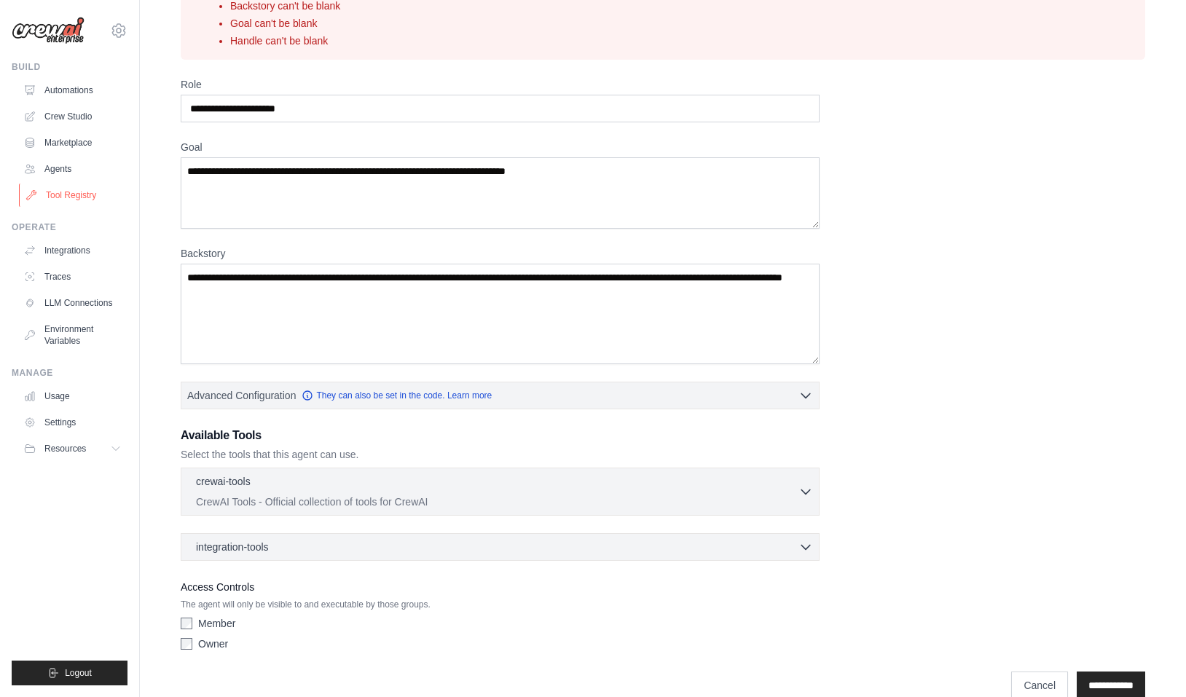
click at [68, 189] on link "Tool Registry" at bounding box center [74, 195] width 110 height 23
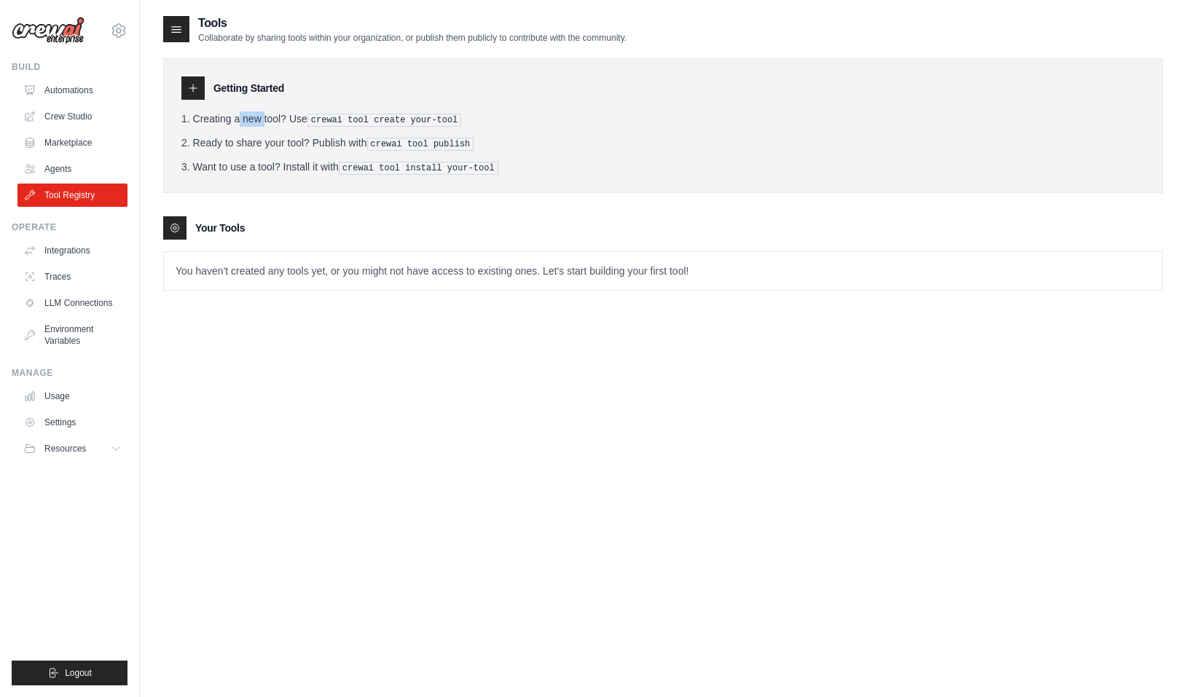
drag, startPoint x: 197, startPoint y: 120, endPoint x: 232, endPoint y: 120, distance: 35.0
click at [230, 120] on li "Creating a new tool? Use crewai tool create your-tool" at bounding box center [662, 118] width 963 height 15
click at [233, 120] on li "Creating a new tool? Use crewai tool create your-tool" at bounding box center [662, 118] width 963 height 15
drag, startPoint x: 316, startPoint y: 117, endPoint x: 478, endPoint y: 118, distance: 161.8
click at [478, 118] on li "Creating a new tool? Use crewai tool create your-tool" at bounding box center [662, 118] width 963 height 15
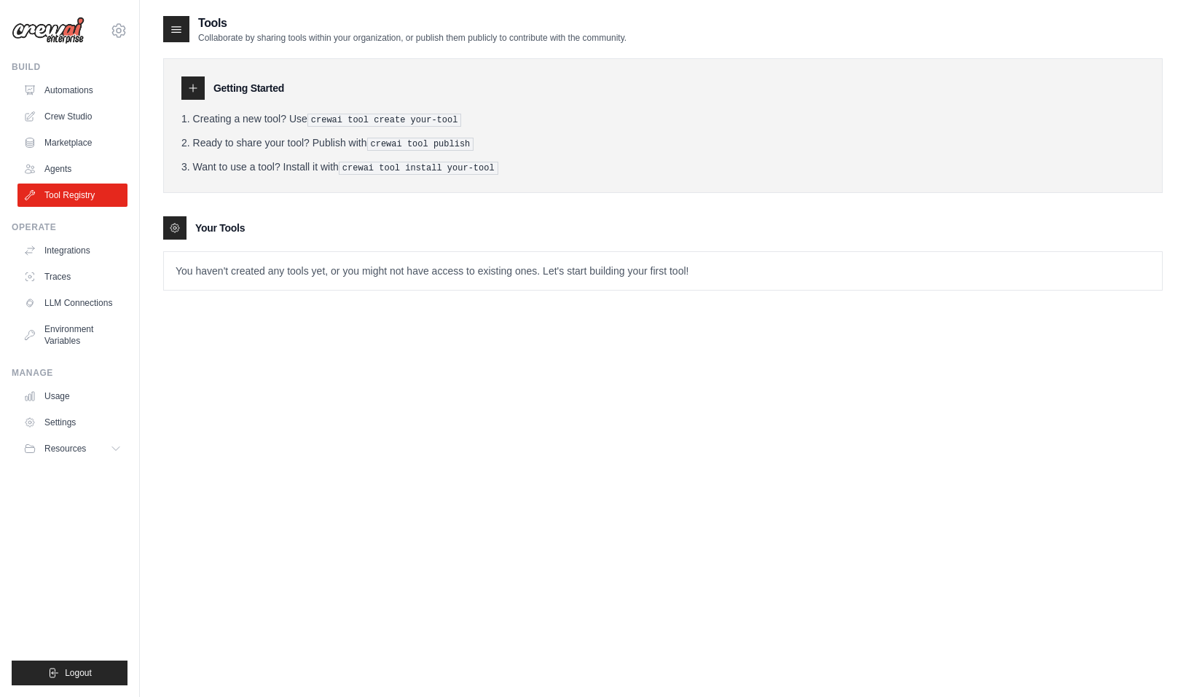
click at [478, 118] on li "Creating a new tool? Use crewai tool create your-tool" at bounding box center [662, 118] width 963 height 15
drag, startPoint x: 368, startPoint y: 144, endPoint x: 427, endPoint y: 144, distance: 59.0
click at [436, 144] on li "Ready to share your tool? Publish with crewai tool publish" at bounding box center [662, 143] width 963 height 15
click at [253, 138] on li "Ready to share your tool? Publish with crewai tool publish" at bounding box center [662, 143] width 963 height 15
click at [77, 162] on link "Agents" at bounding box center [74, 168] width 110 height 23
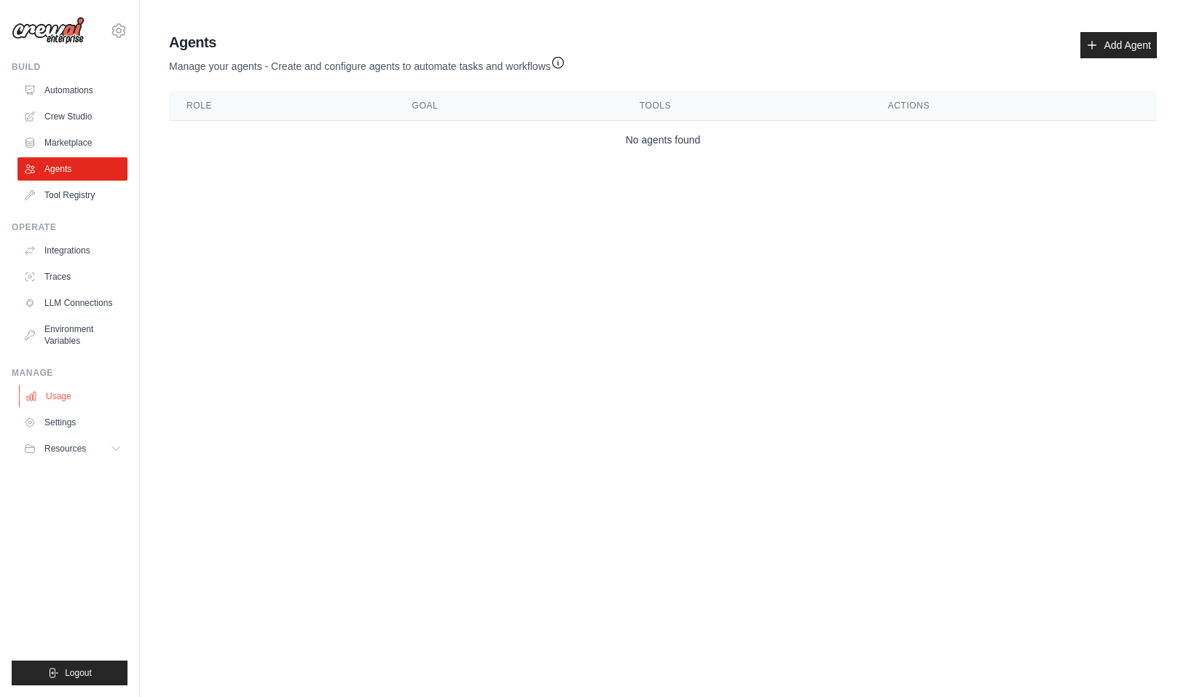
click at [74, 396] on link "Usage" at bounding box center [74, 396] width 110 height 23
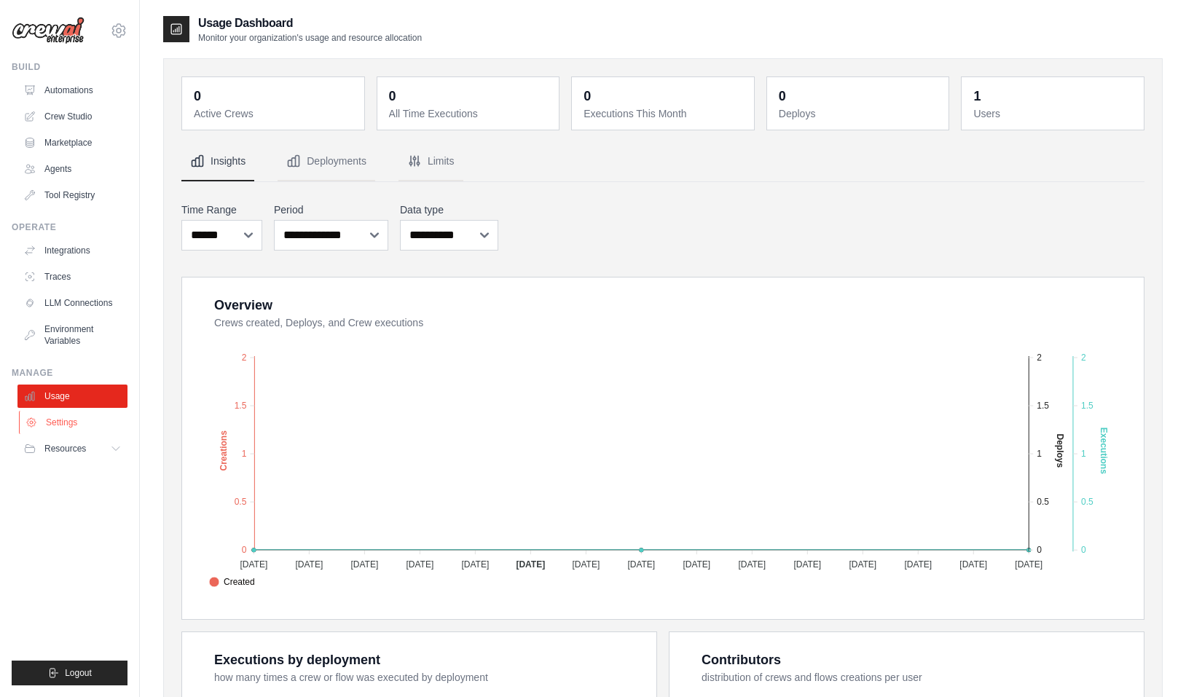
click at [73, 417] on link "Settings" at bounding box center [74, 422] width 110 height 23
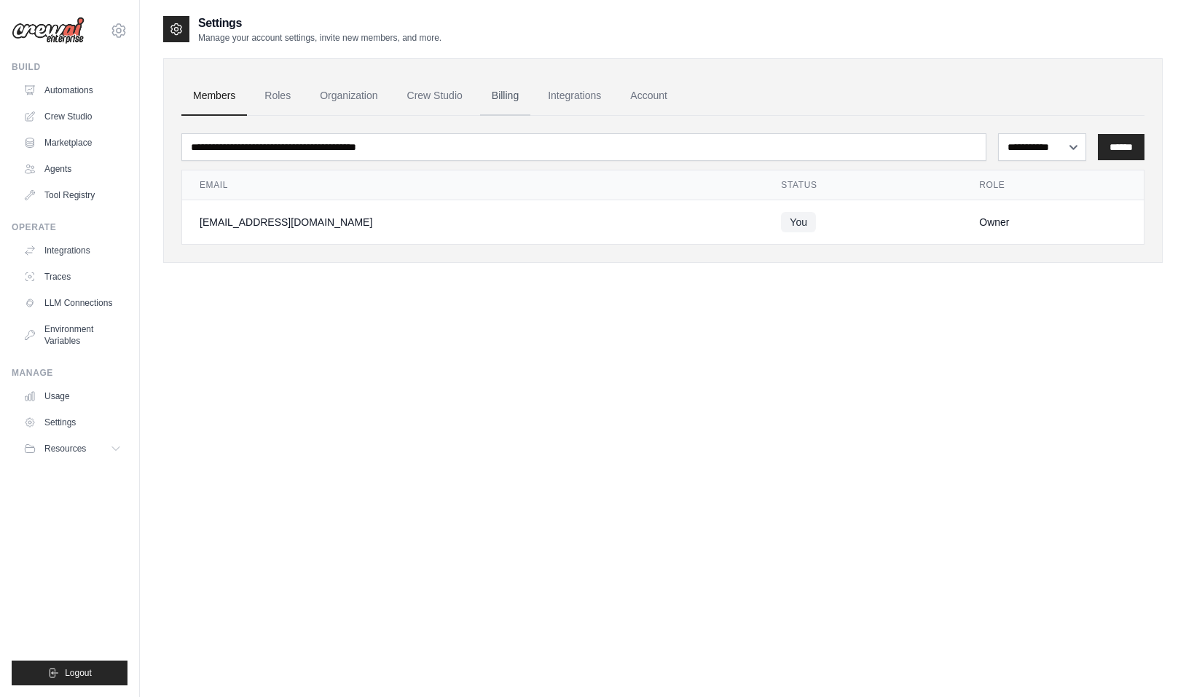
click at [523, 97] on link "Billing" at bounding box center [505, 96] width 50 height 39
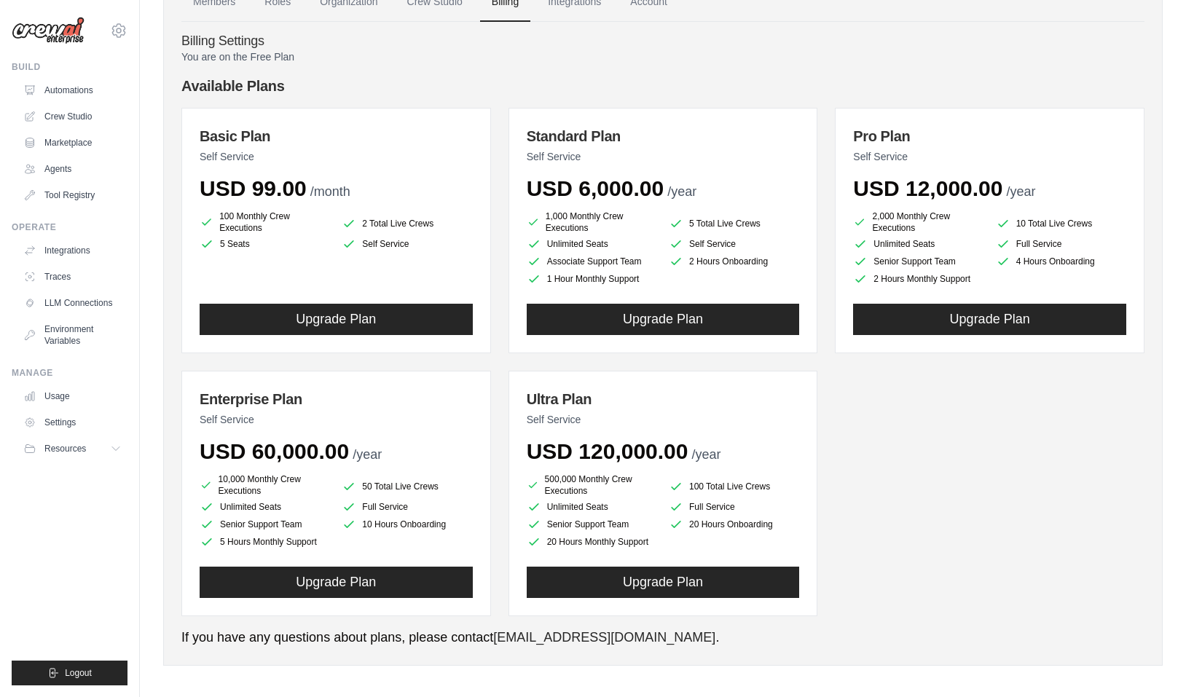
scroll to position [75, 0]
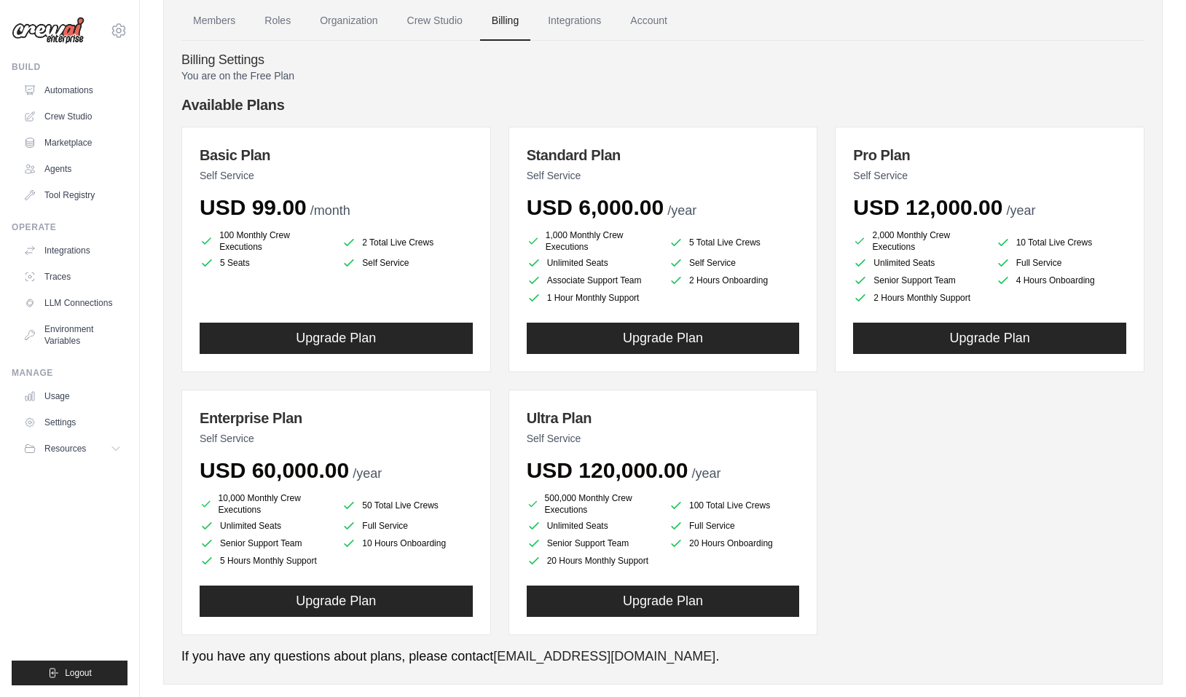
click at [928, 553] on div "Basic Plan Self Service USD 99.00 /month 100 Monthly Crew Executions 2 Total Li…" at bounding box center [662, 381] width 963 height 509
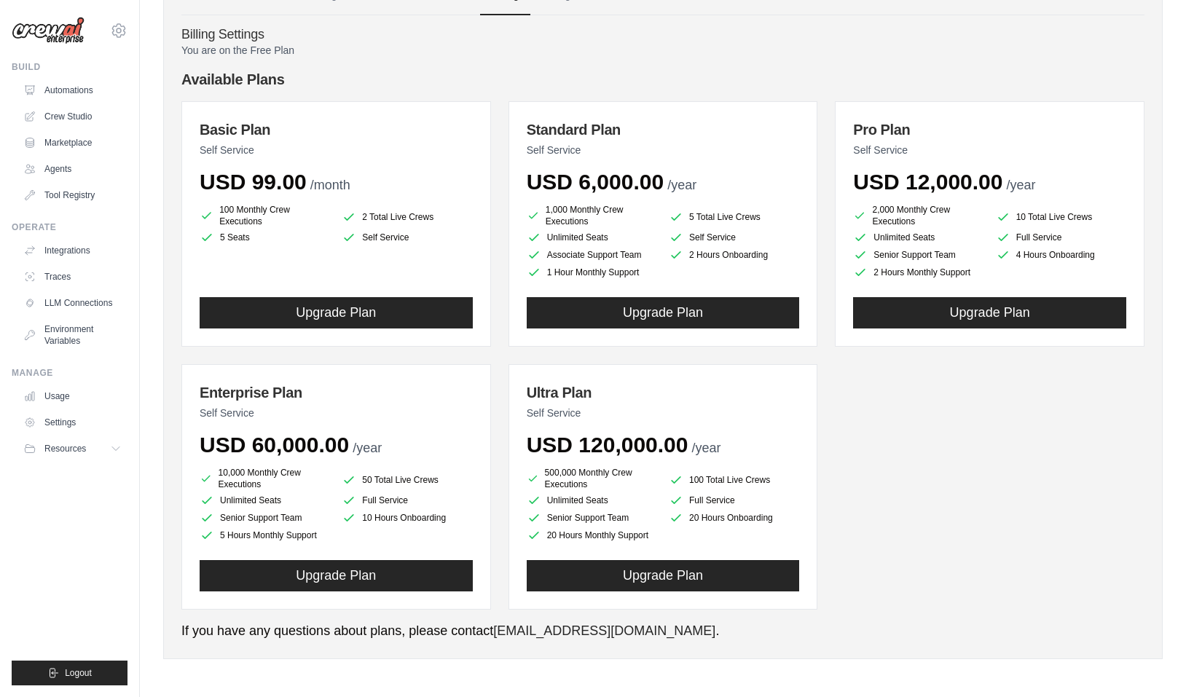
scroll to position [100, 0]
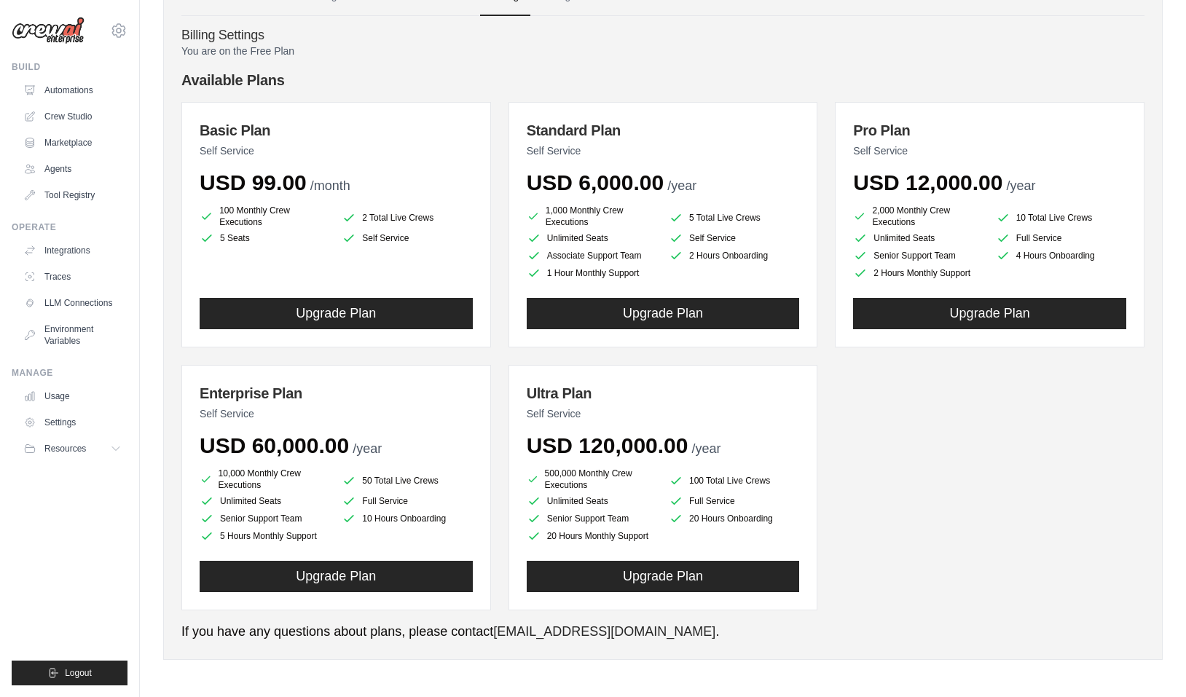
click at [249, 412] on p "Self Service" at bounding box center [336, 414] width 273 height 15
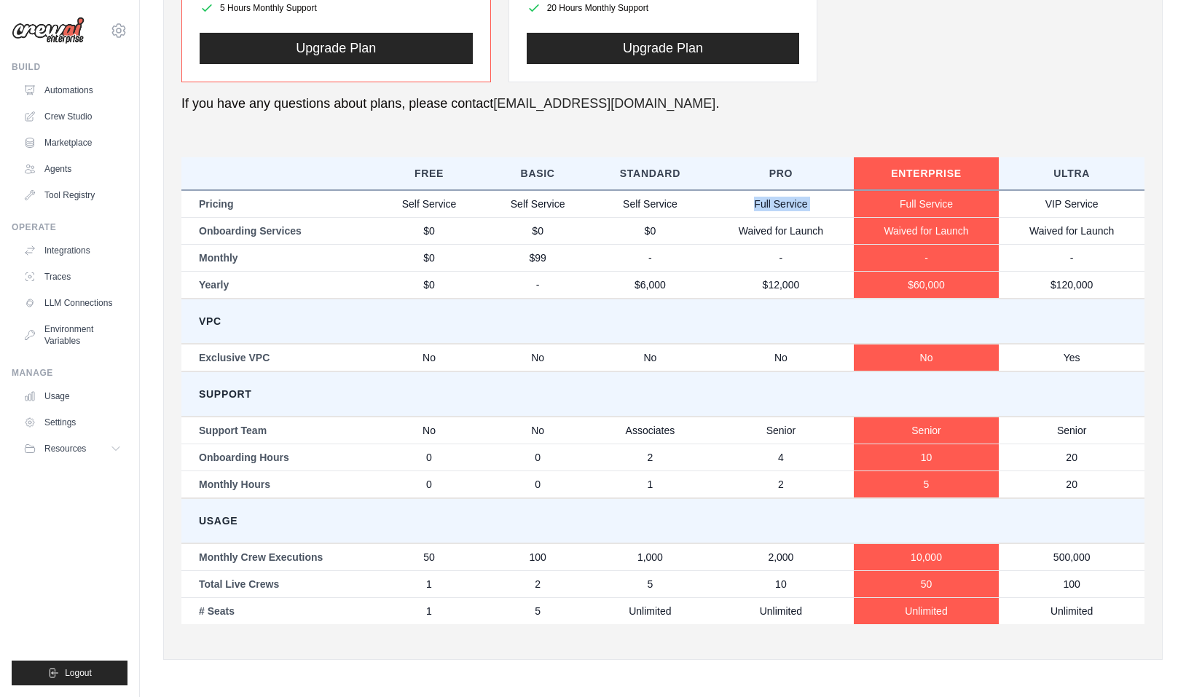
drag, startPoint x: 753, startPoint y: 204, endPoint x: 893, endPoint y: 206, distance: 139.9
click at [891, 205] on tr "Pricing Self Service Self Service Self Service Full Service Full Service VIP Se…" at bounding box center [662, 204] width 963 height 28
click at [759, 223] on td "Waived for Launch" at bounding box center [781, 230] width 146 height 27
click at [748, 319] on td "VPC" at bounding box center [662, 321] width 963 height 45
drag, startPoint x: 415, startPoint y: 254, endPoint x: 556, endPoint y: 256, distance: 141.4
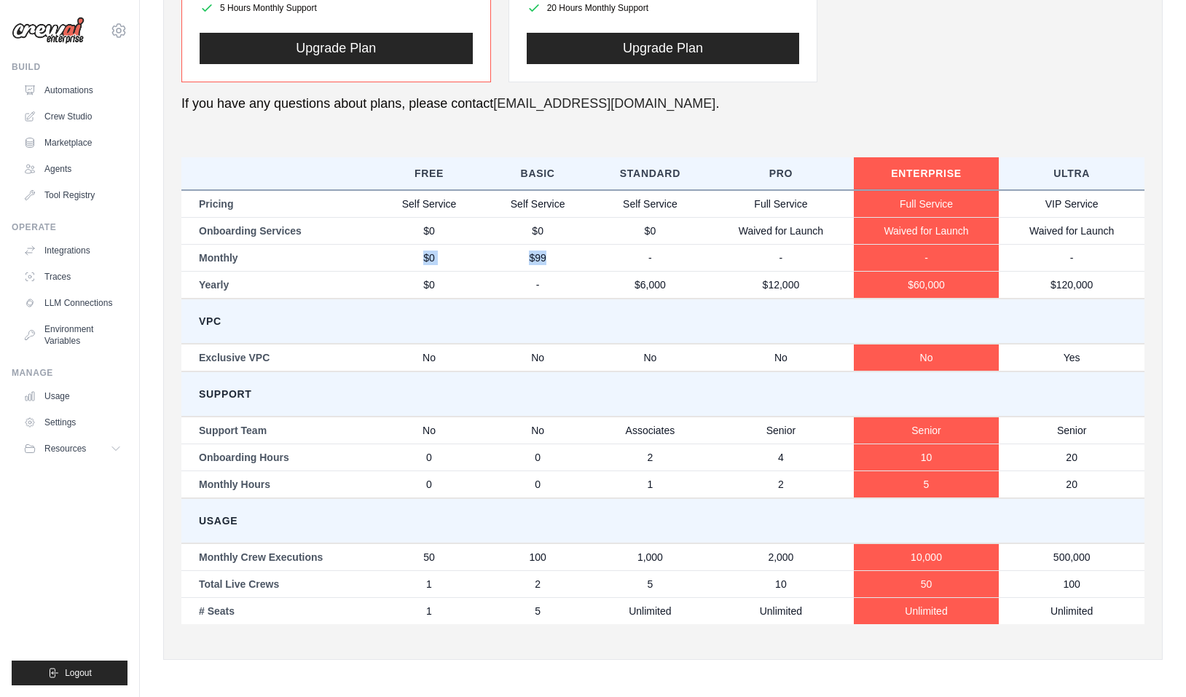
click at [554, 256] on tr "Monthly $0 $99 - - - -" at bounding box center [662, 257] width 963 height 27
click at [556, 256] on td "$99" at bounding box center [538, 257] width 109 height 27
drag, startPoint x: 527, startPoint y: 250, endPoint x: 707, endPoint y: 248, distance: 180.7
click at [705, 248] on tr "Monthly $0 $99 - - - -" at bounding box center [662, 257] width 963 height 27
click at [694, 299] on td "VPC" at bounding box center [662, 321] width 963 height 45
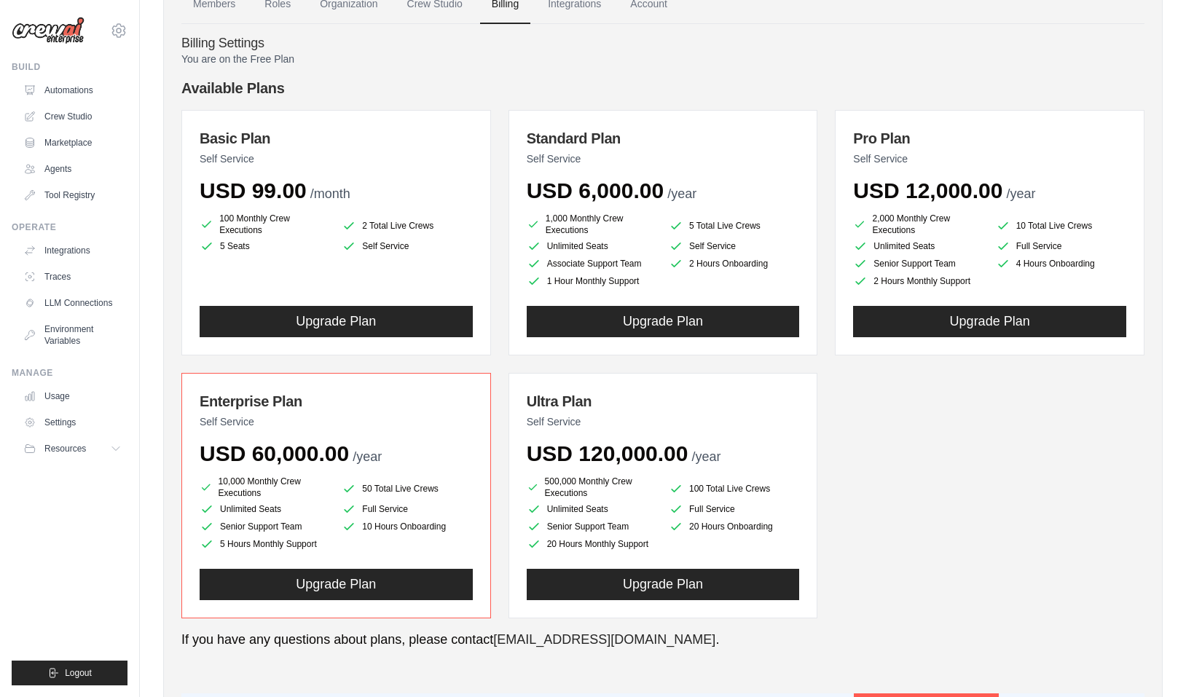
scroll to position [95, 0]
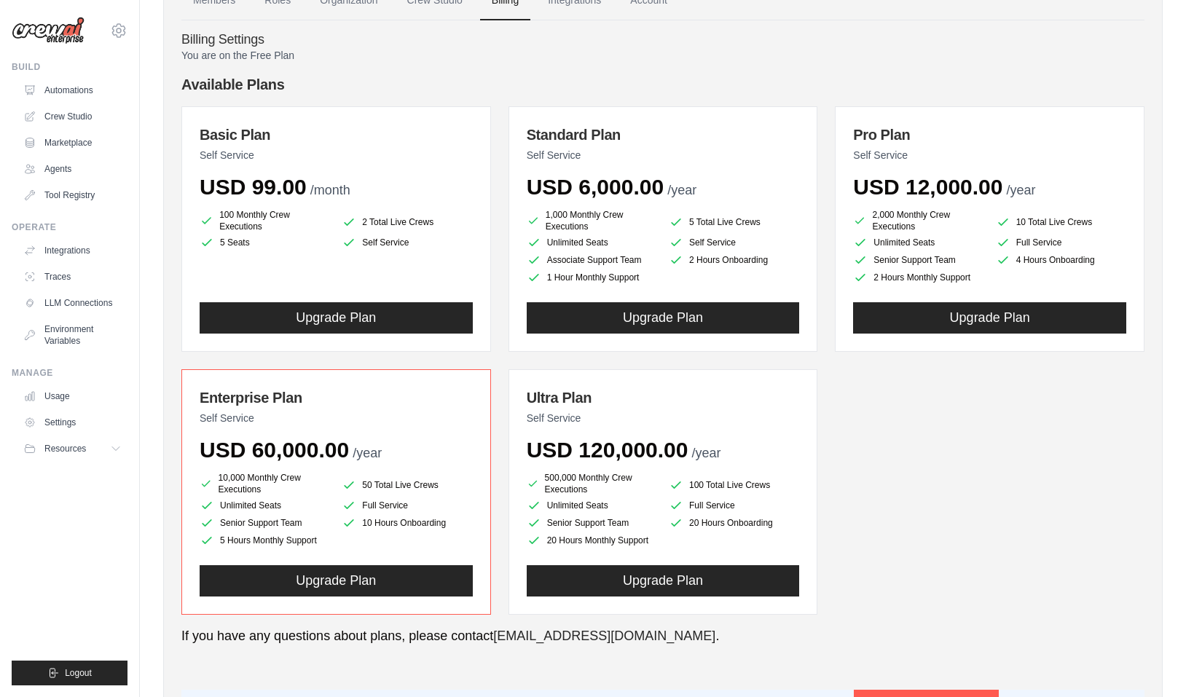
drag, startPoint x: 544, startPoint y: 477, endPoint x: 949, endPoint y: 495, distance: 406.2
click at [949, 495] on div "Basic Plan Self Service USD 99.00 /month 100 Monthly Crew Executions 2 Total Li…" at bounding box center [662, 360] width 963 height 509
